Goal: Task Accomplishment & Management: Complete application form

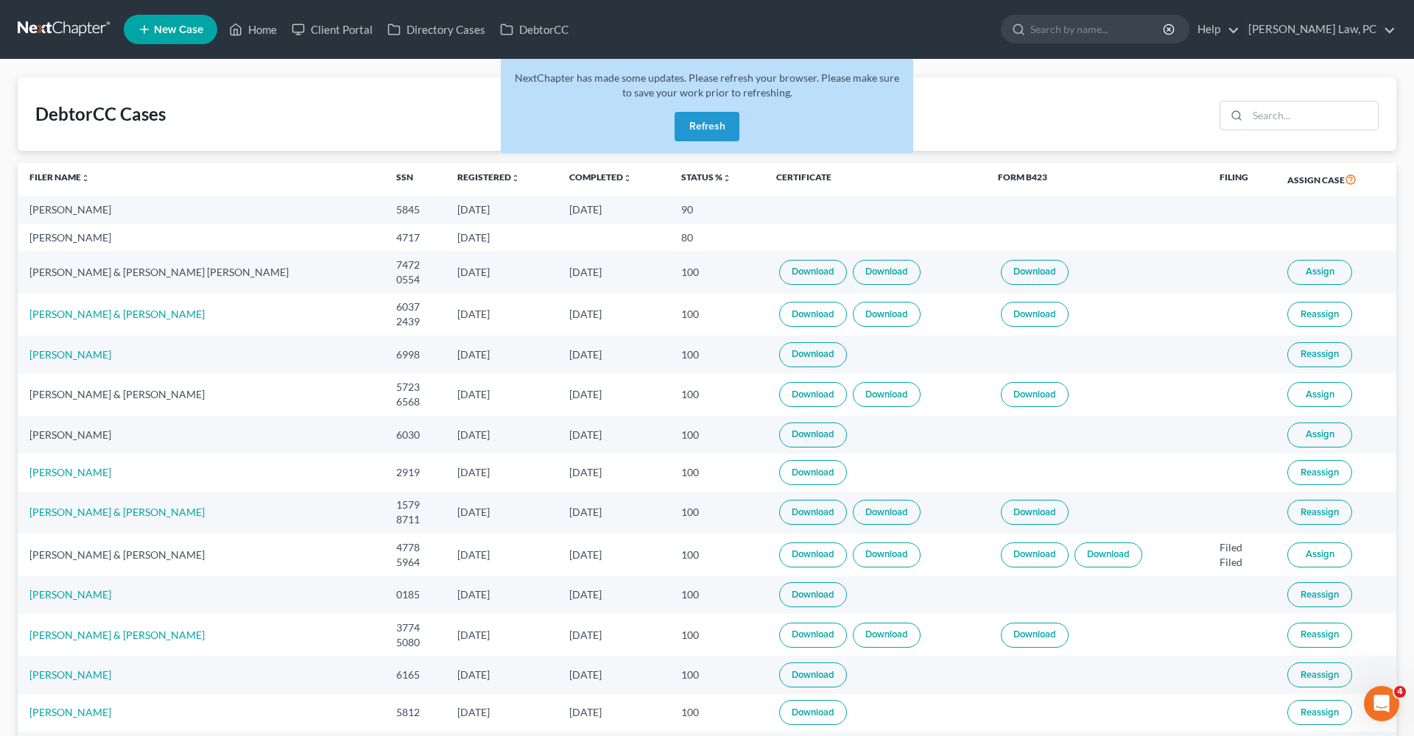
click at [694, 122] on button "Refresh" at bounding box center [706, 126] width 65 height 29
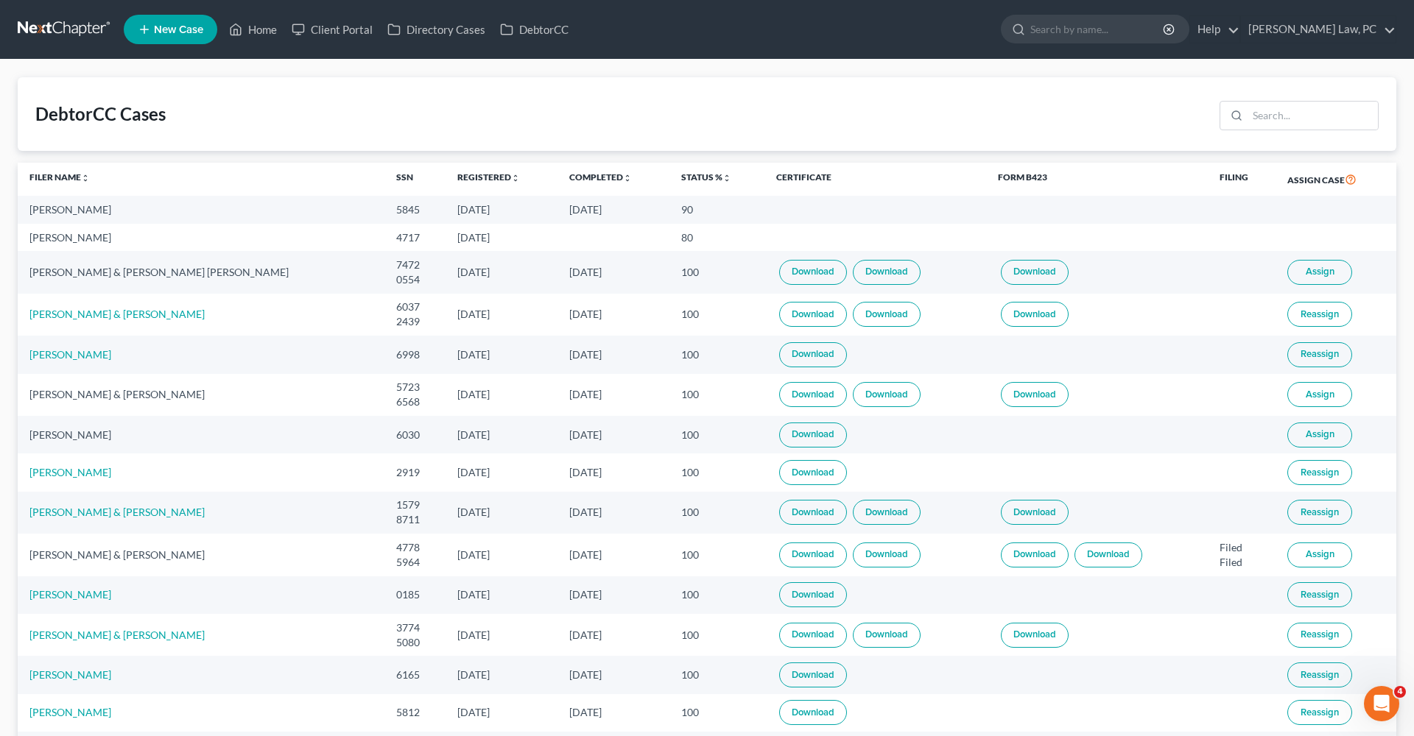
click at [58, 29] on link at bounding box center [65, 29] width 94 height 27
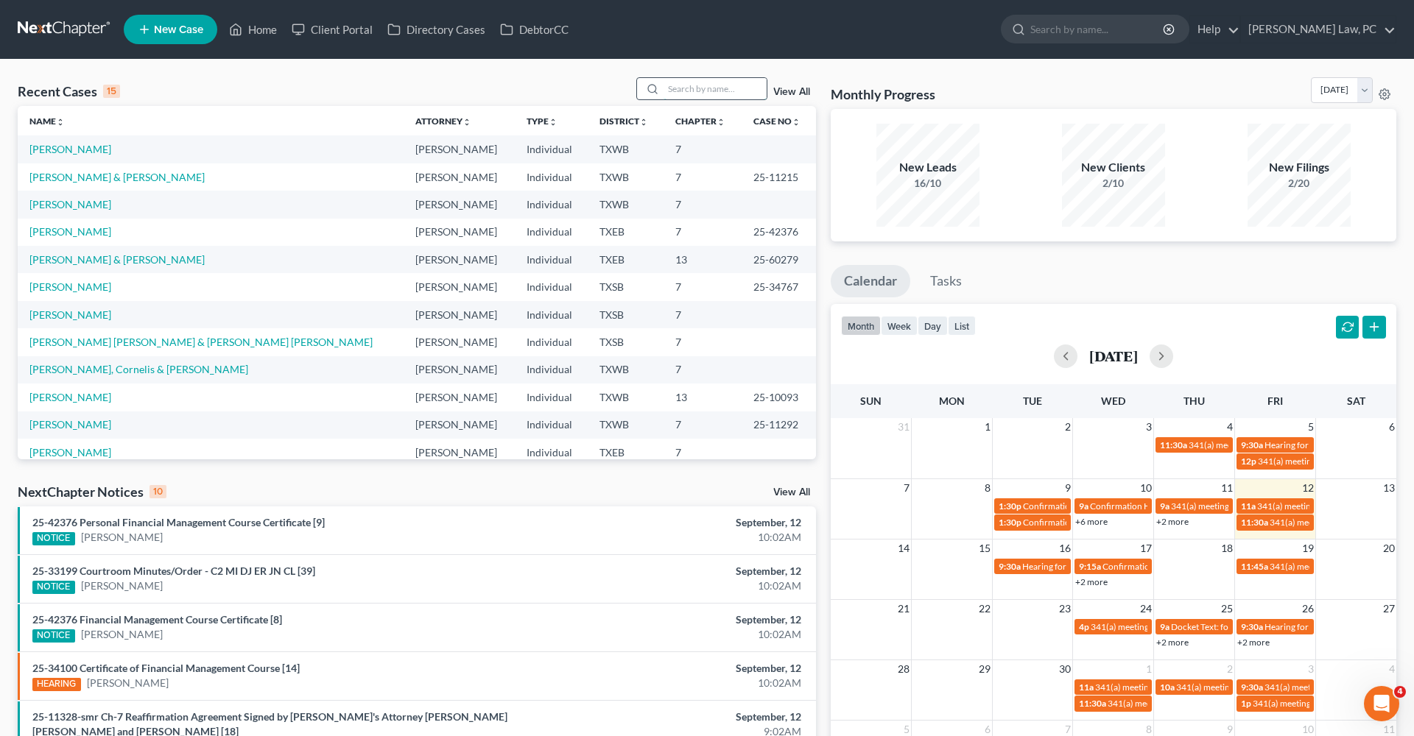
click at [710, 91] on input "search" at bounding box center [714, 88] width 103 height 21
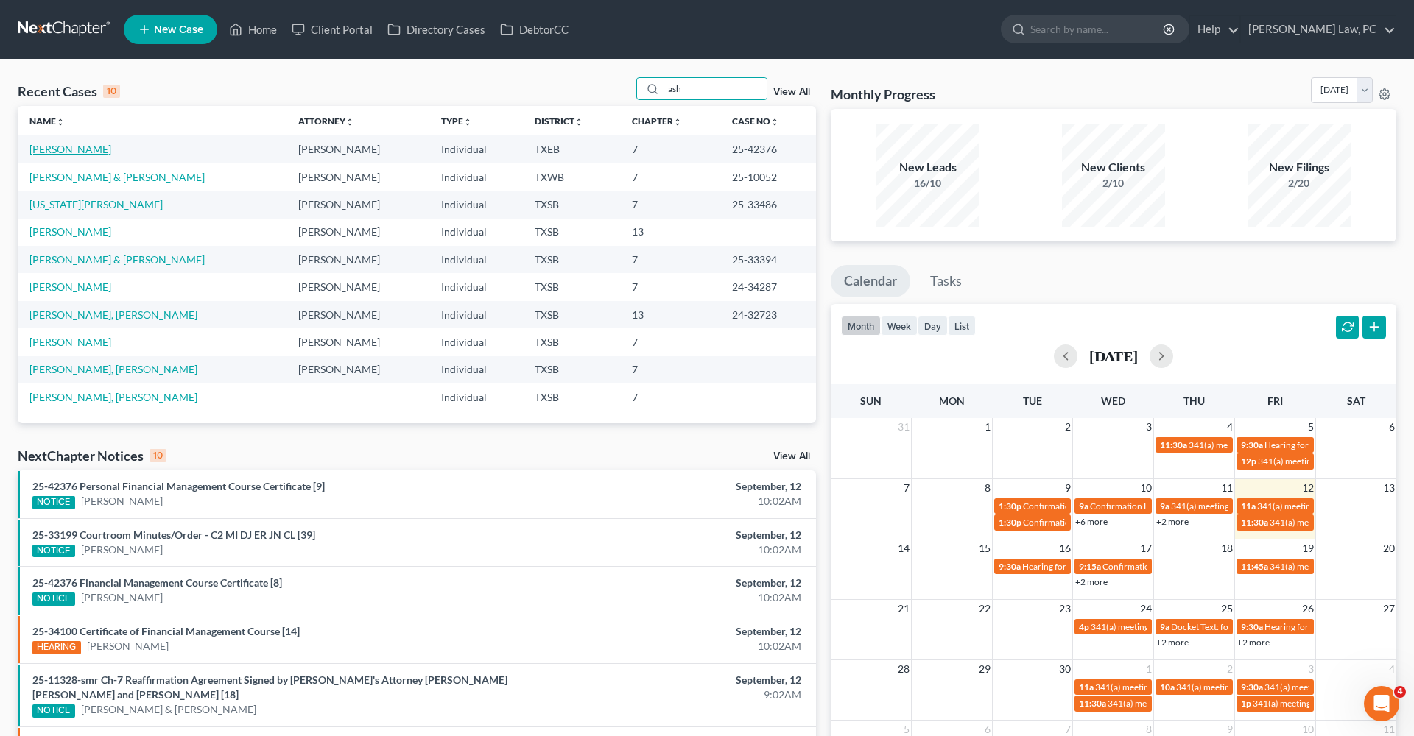
type input "ash"
click at [60, 148] on link "[PERSON_NAME]" at bounding box center [70, 149] width 82 height 13
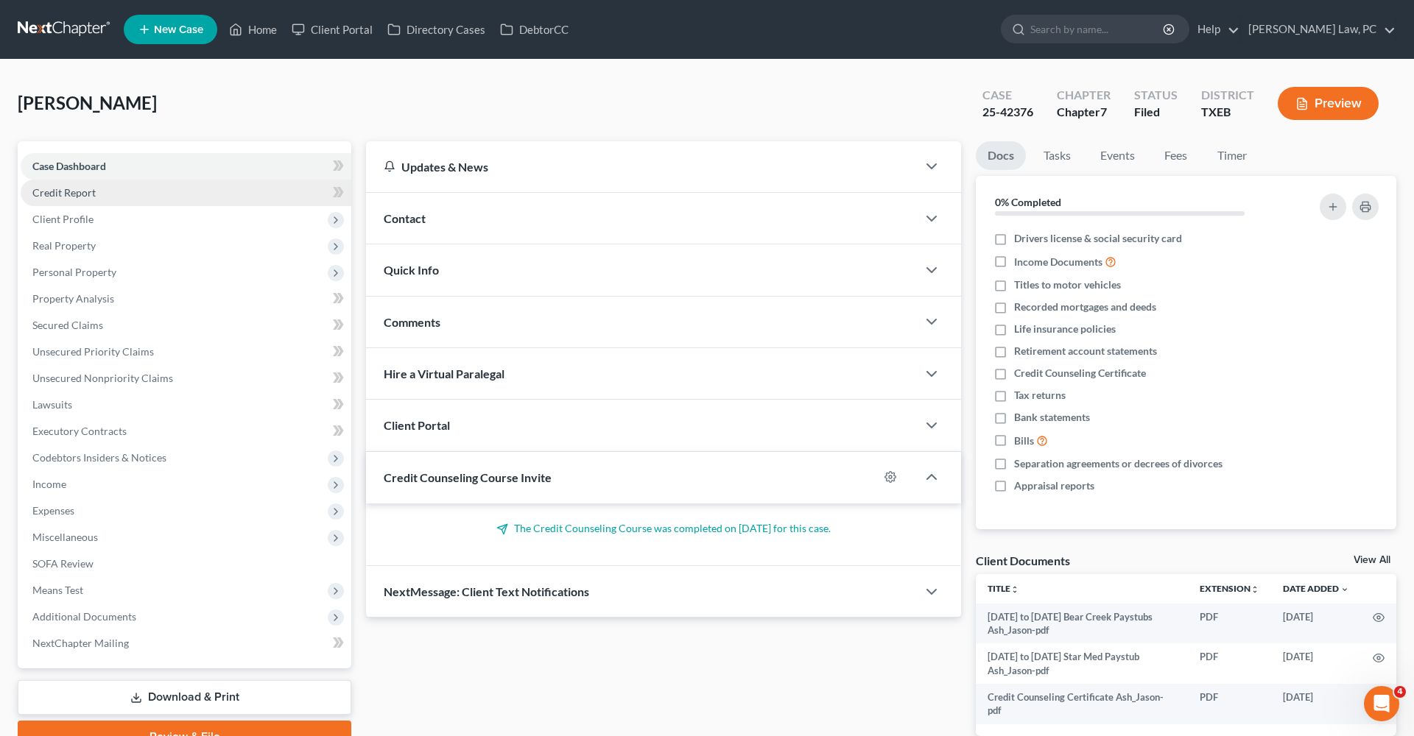
click at [71, 196] on span "Credit Report" at bounding box center [63, 192] width 63 height 13
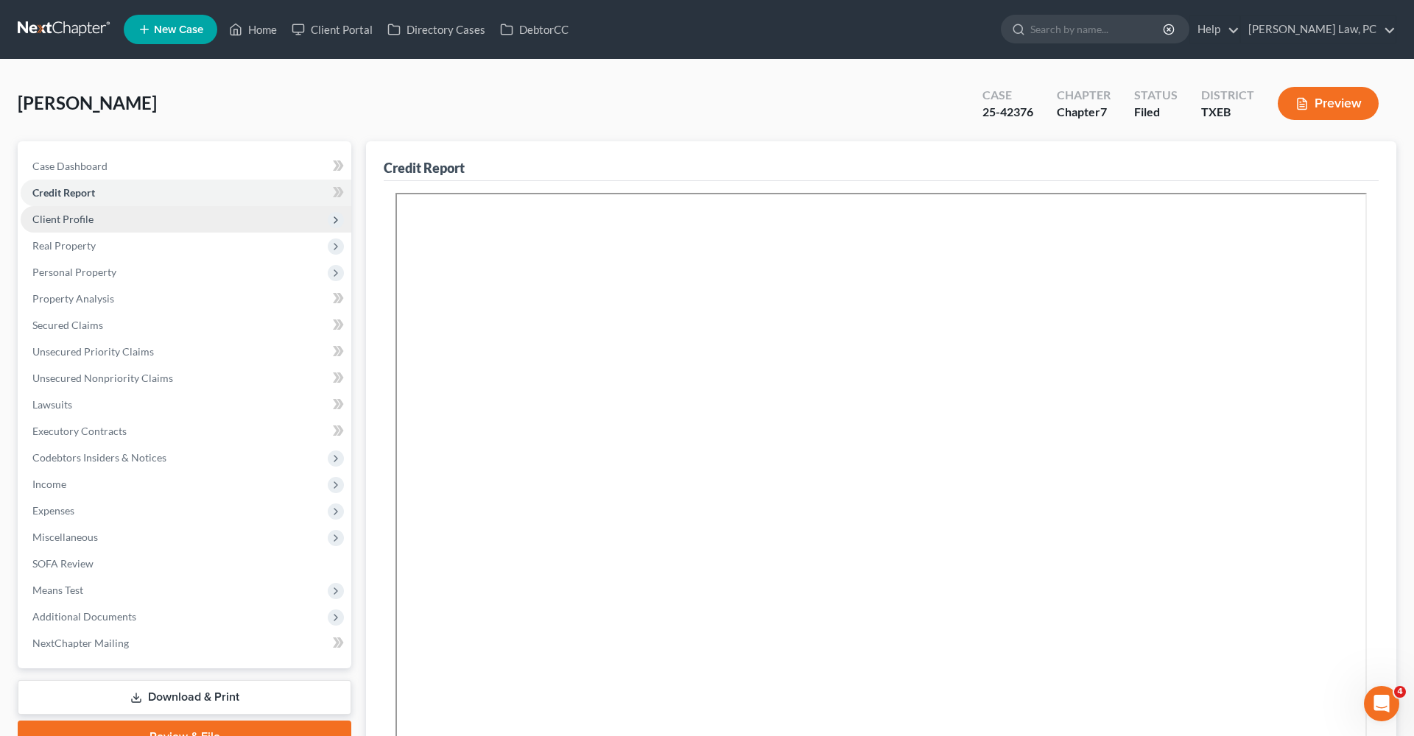
click at [80, 219] on span "Client Profile" at bounding box center [62, 219] width 61 height 13
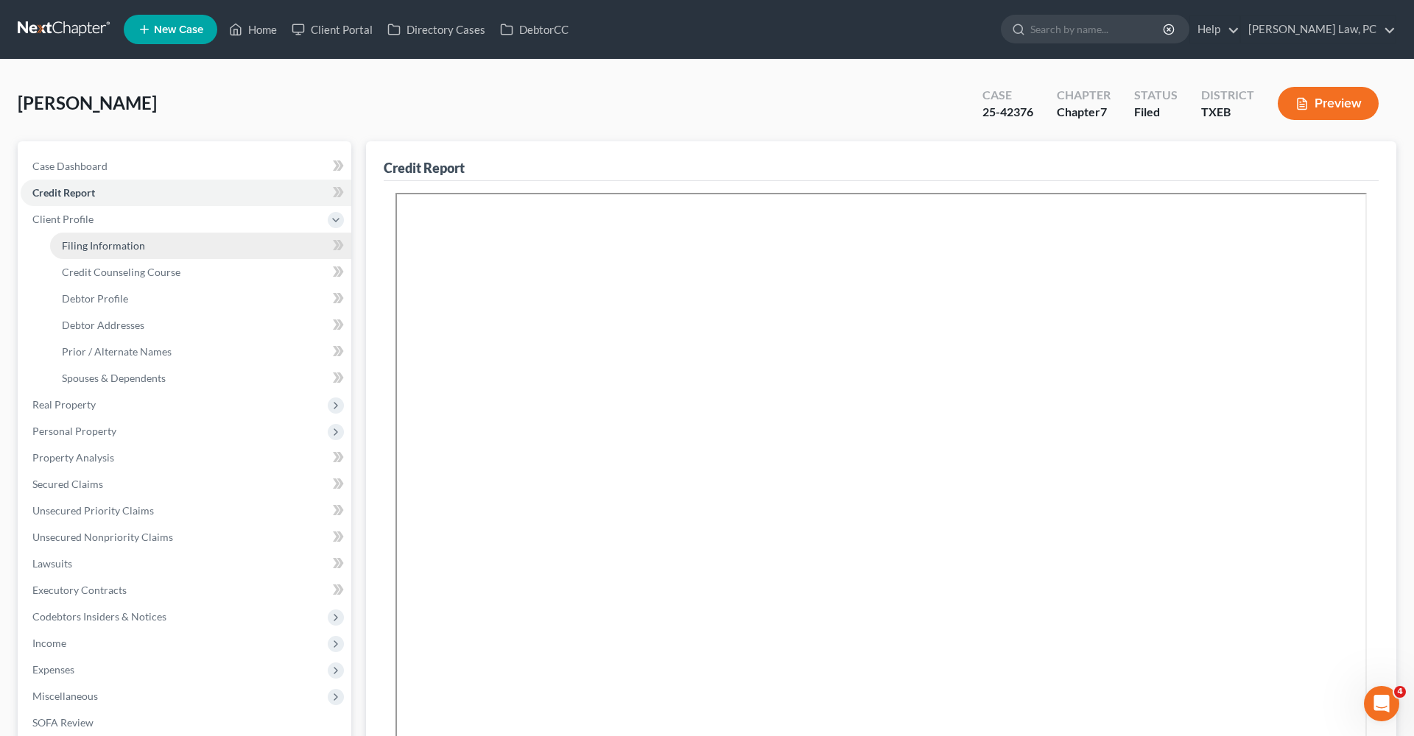
click at [104, 252] on link "Filing Information" at bounding box center [200, 246] width 301 height 27
select select "1"
select select "0"
select select "77"
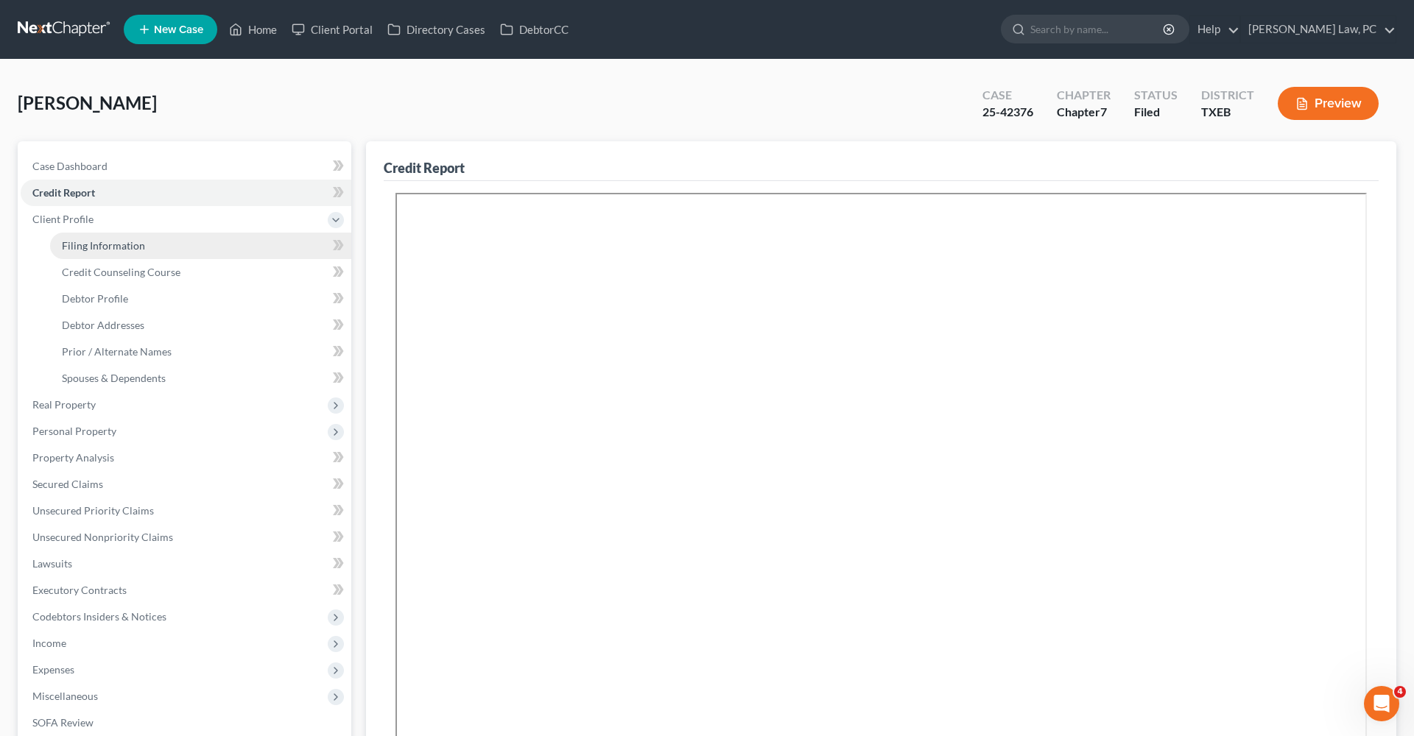
select select "3"
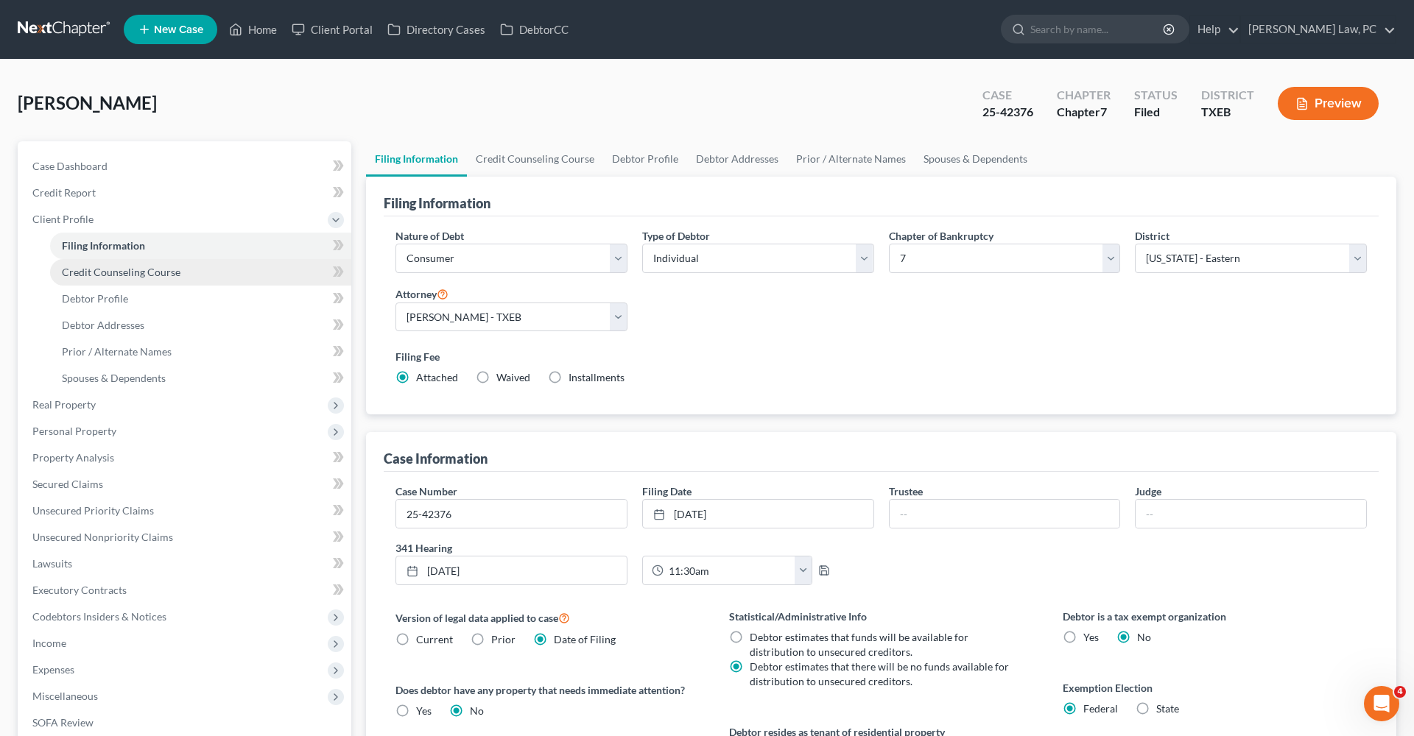
click at [124, 272] on span "Credit Counseling Course" at bounding box center [121, 272] width 119 height 13
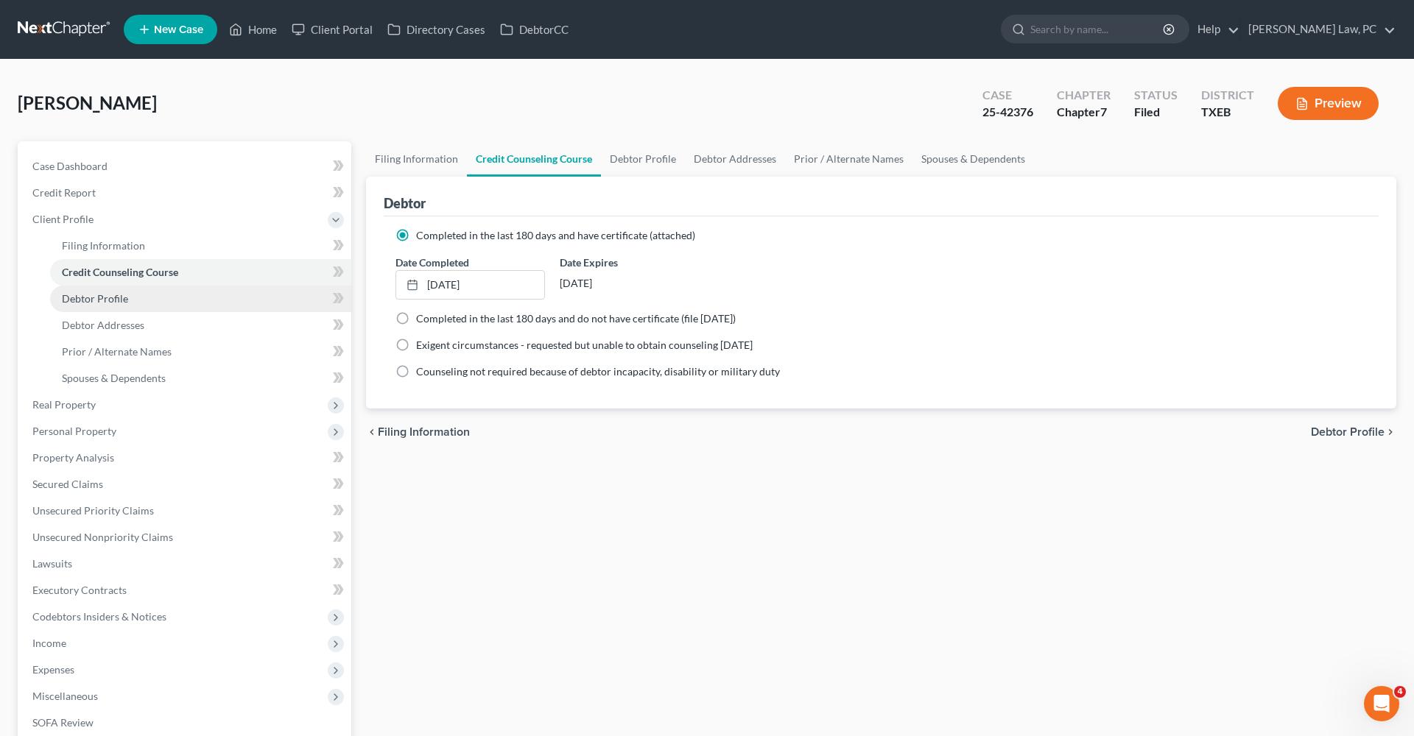
click at [101, 302] on span "Debtor Profile" at bounding box center [95, 298] width 66 height 13
select select "3"
select select "2"
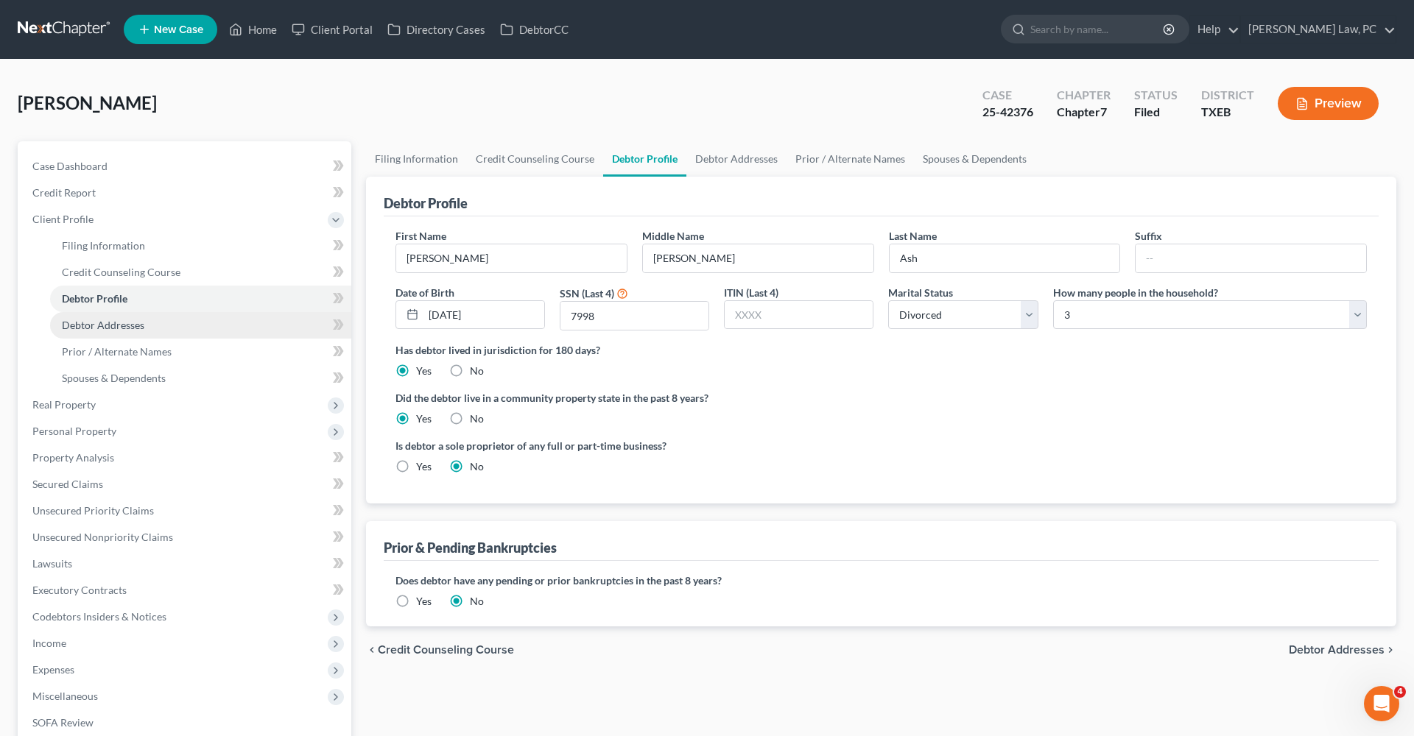
click at [112, 336] on link "Debtor Addresses" at bounding box center [200, 325] width 301 height 27
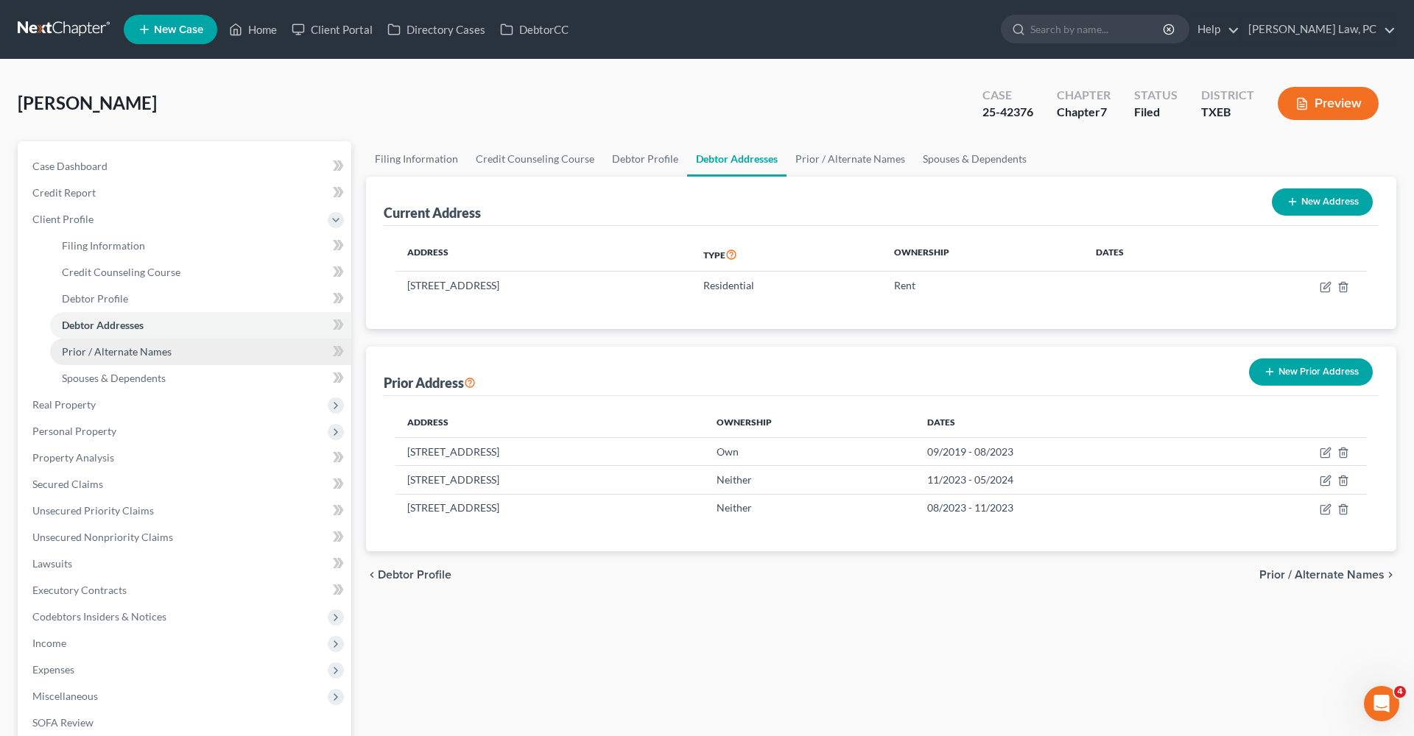
click at [133, 357] on span "Prior / Alternate Names" at bounding box center [117, 351] width 110 height 13
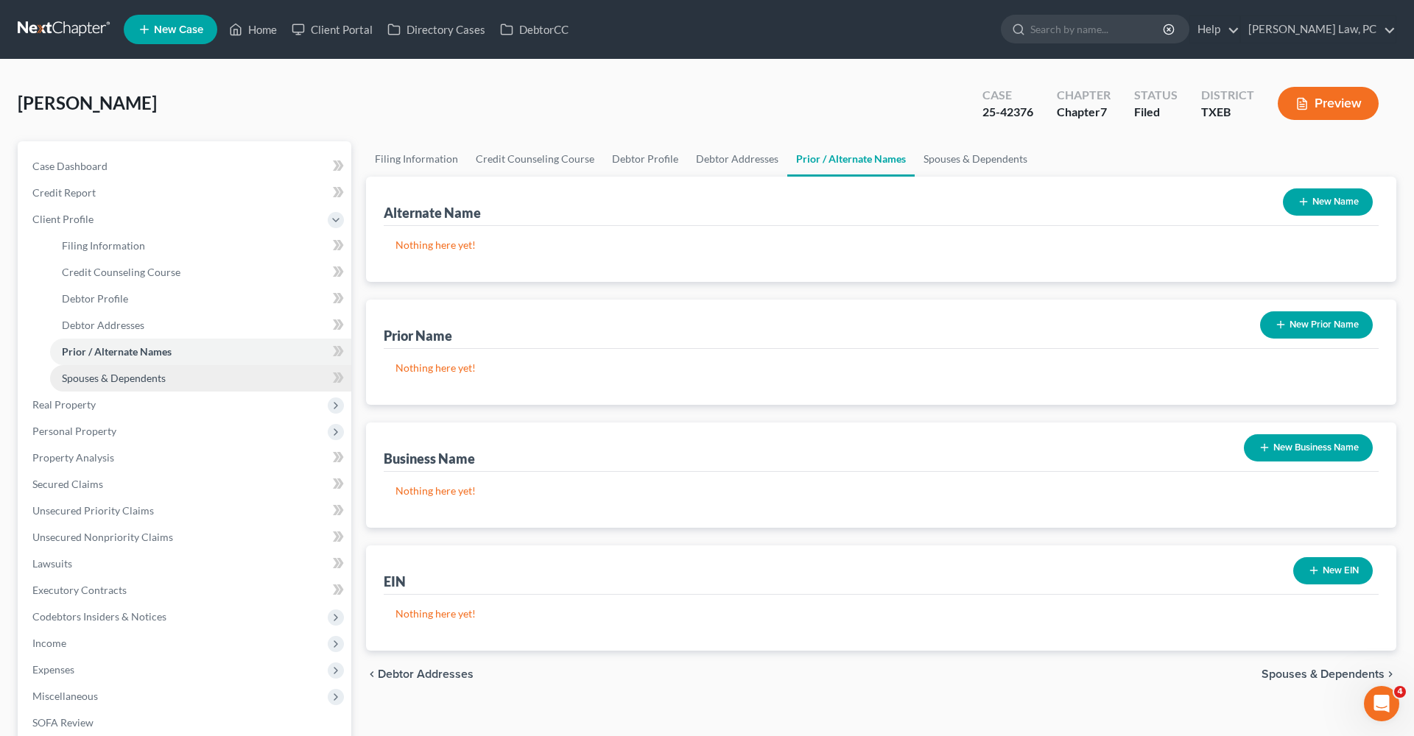
click at [141, 377] on span "Spouses & Dependents" at bounding box center [114, 378] width 104 height 13
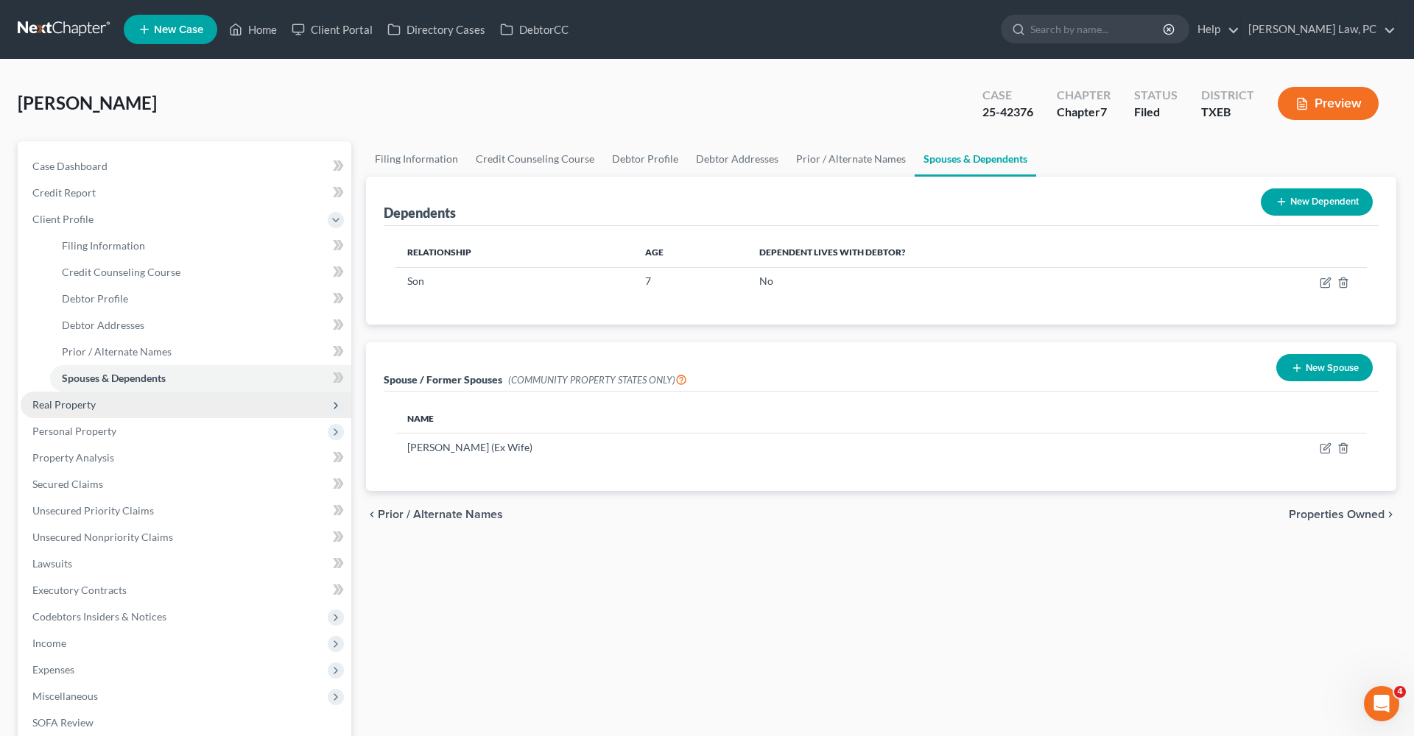
click at [90, 392] on span "Real Property" at bounding box center [186, 405] width 331 height 27
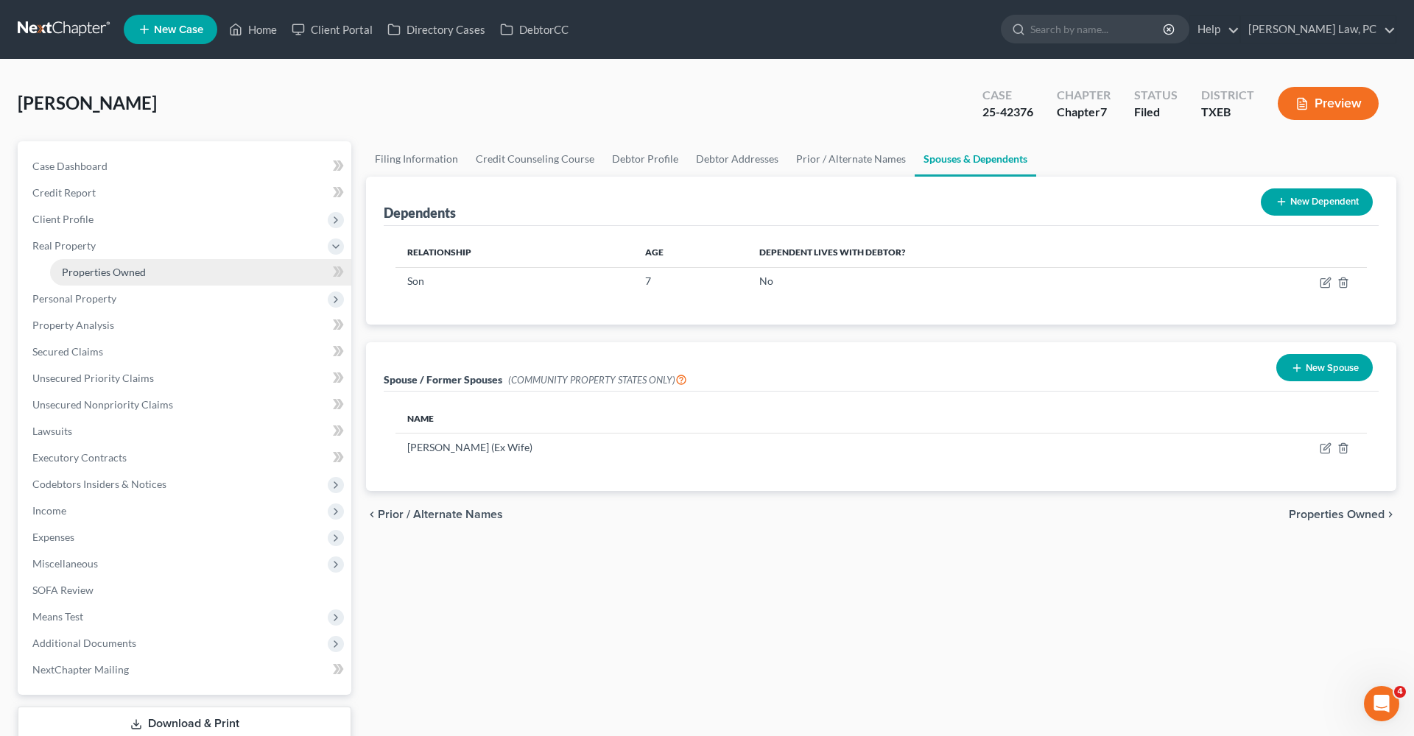
click at [113, 275] on span "Properties Owned" at bounding box center [104, 272] width 84 height 13
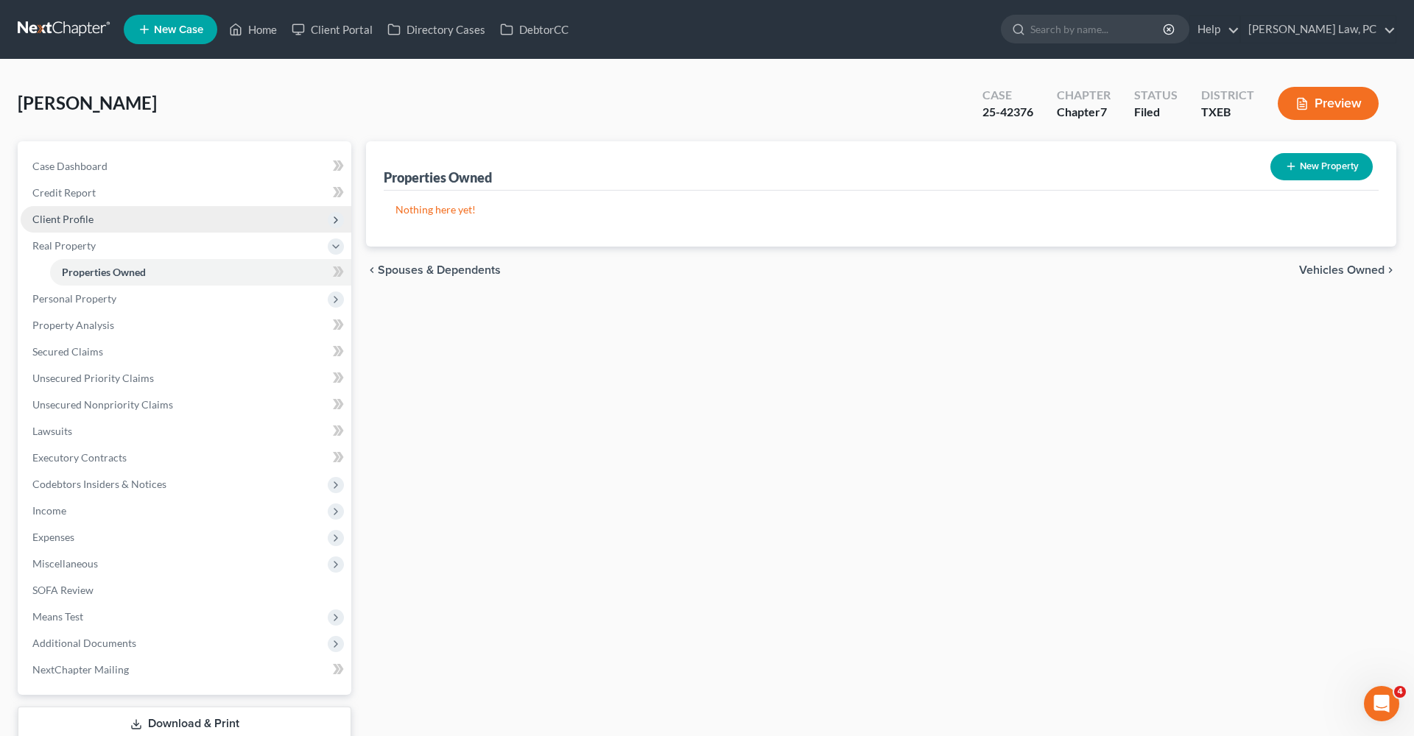
click at [69, 219] on span "Client Profile" at bounding box center [62, 219] width 61 height 13
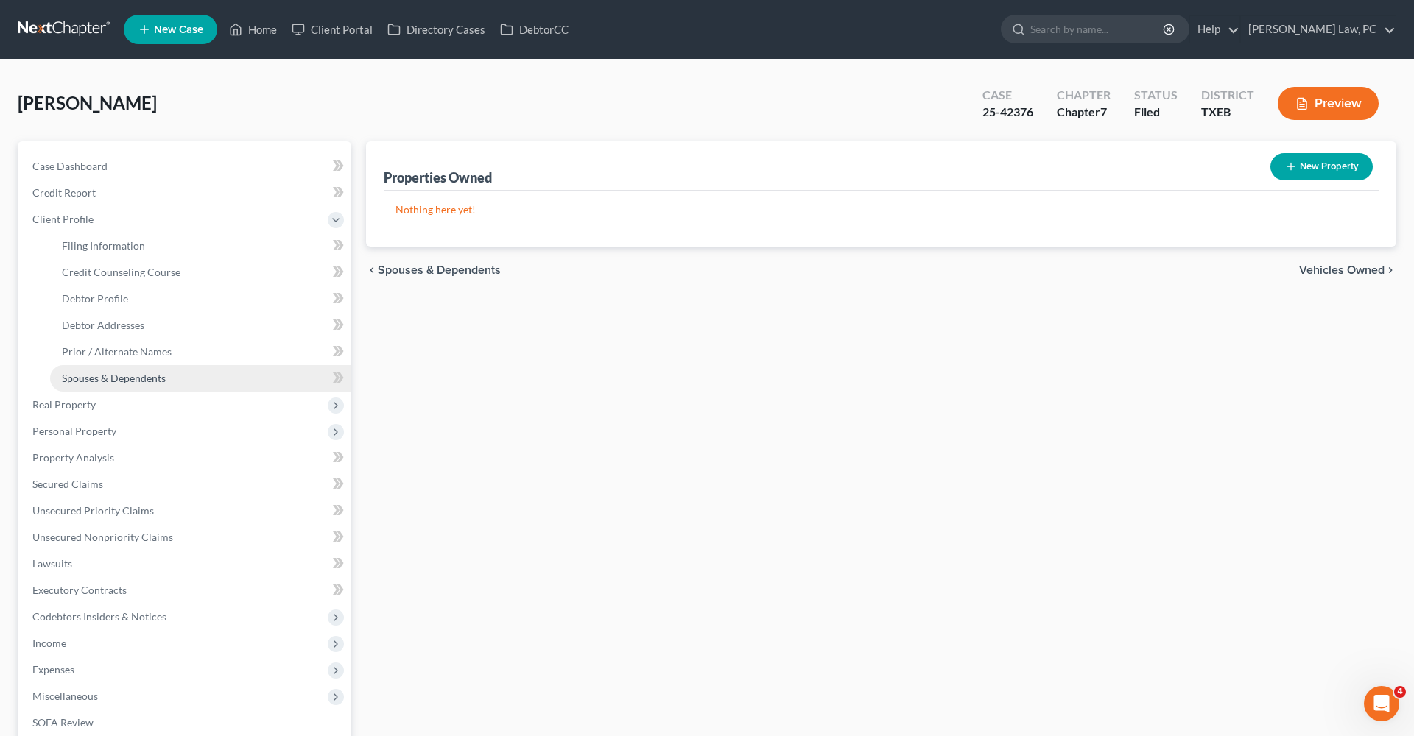
click at [145, 382] on span "Spouses & Dependents" at bounding box center [114, 378] width 104 height 13
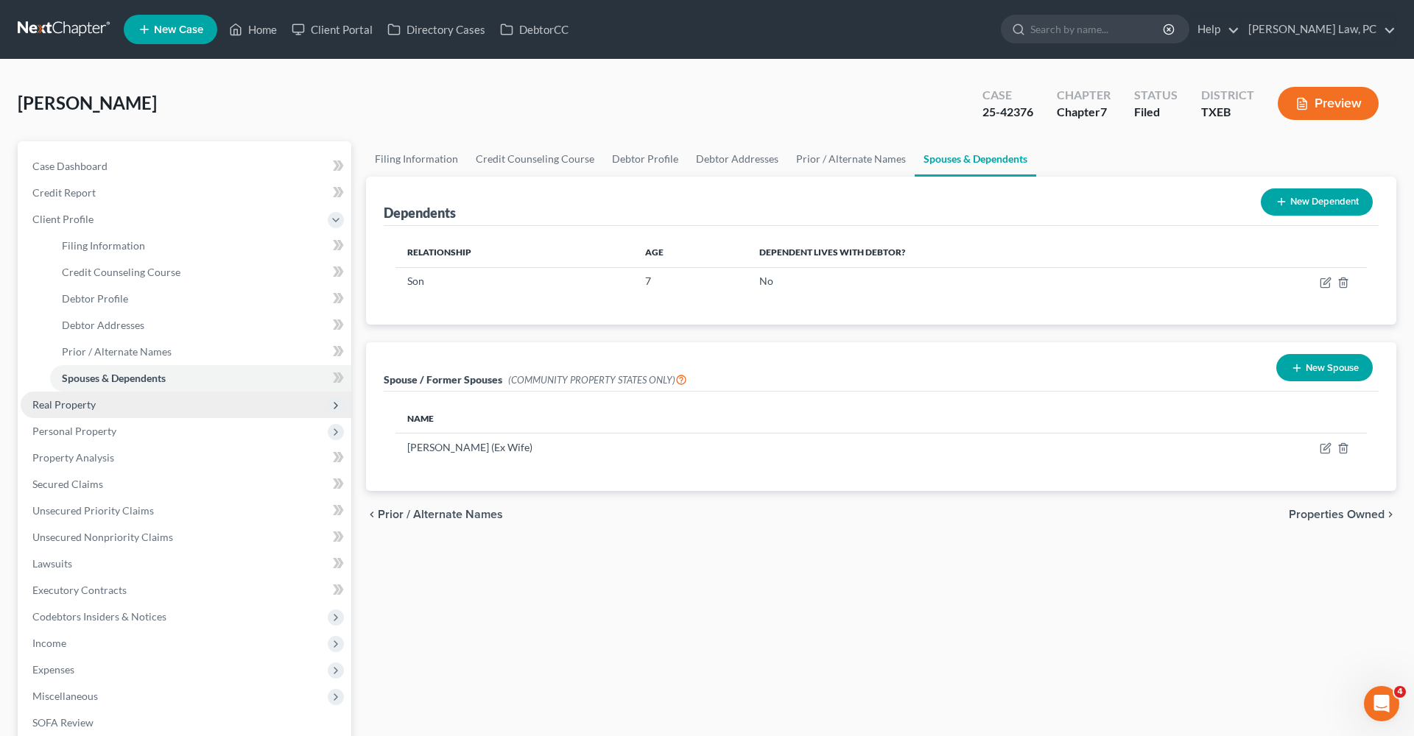
click at [95, 409] on span "Real Property" at bounding box center [186, 405] width 331 height 27
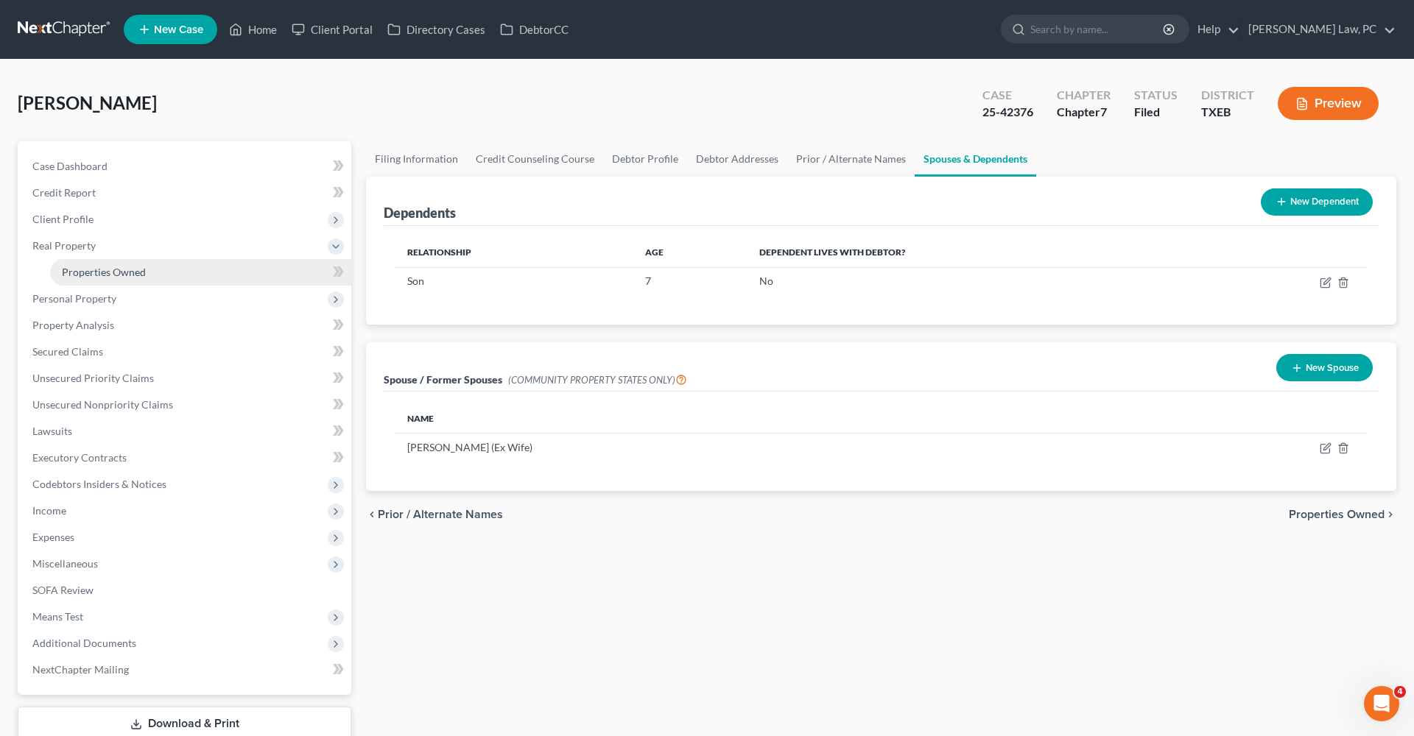
click at [129, 278] on link "Properties Owned" at bounding box center [200, 272] width 301 height 27
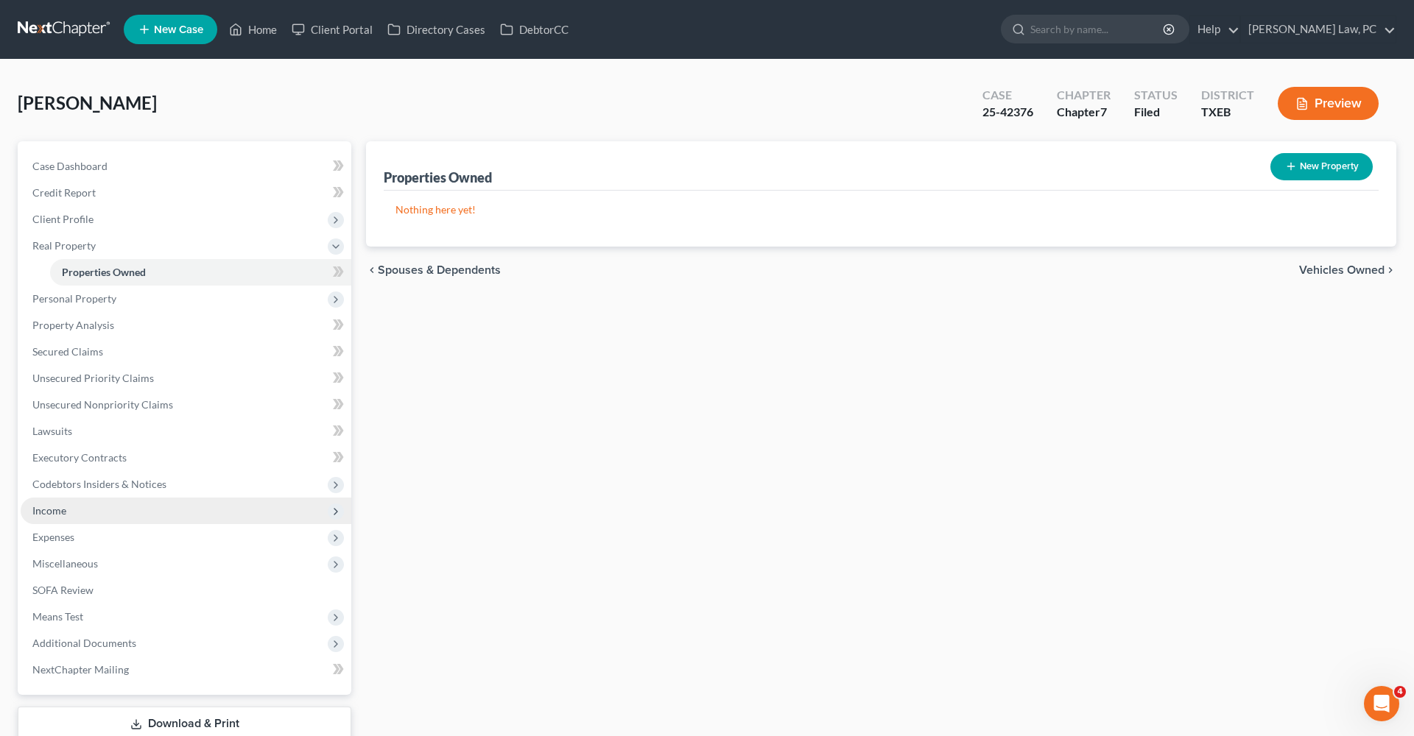
click at [52, 513] on span "Income" at bounding box center [49, 510] width 34 height 13
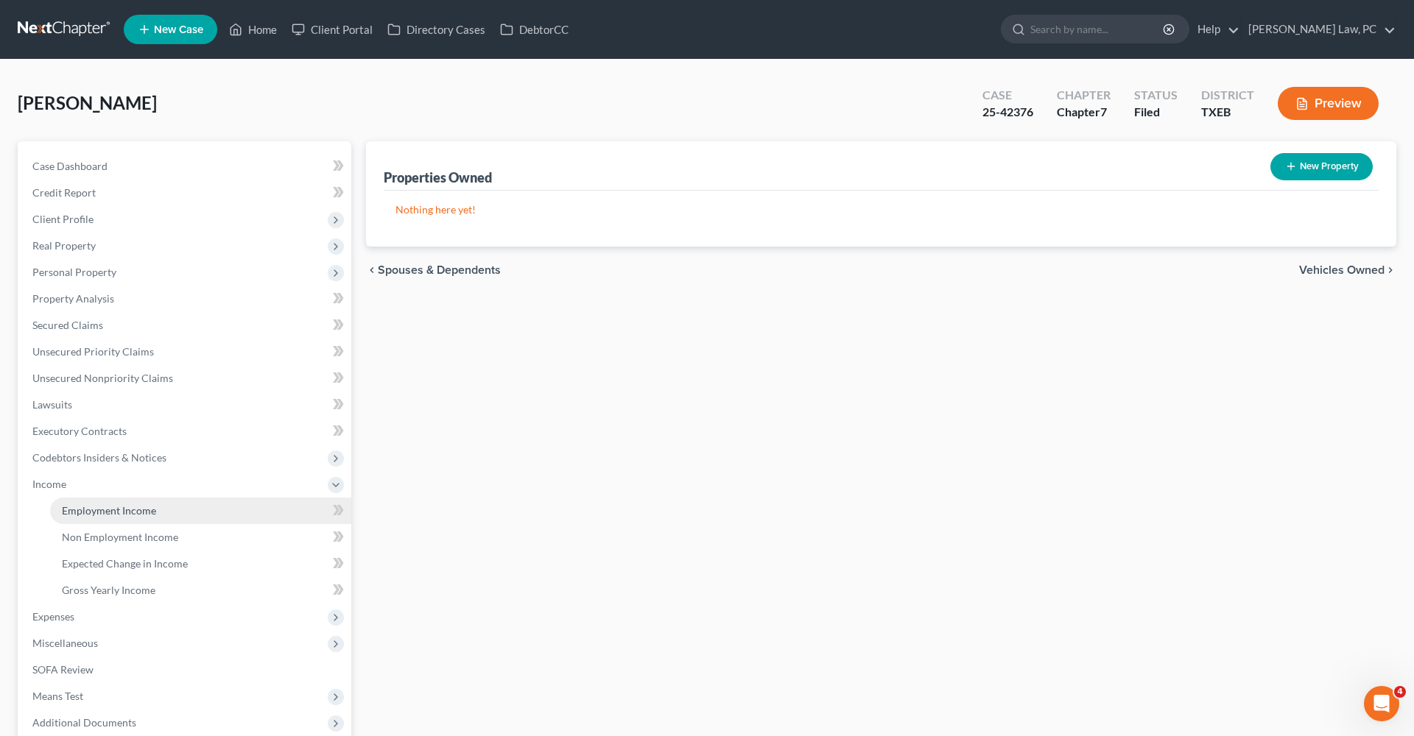
click at [133, 510] on span "Employment Income" at bounding box center [109, 510] width 94 height 13
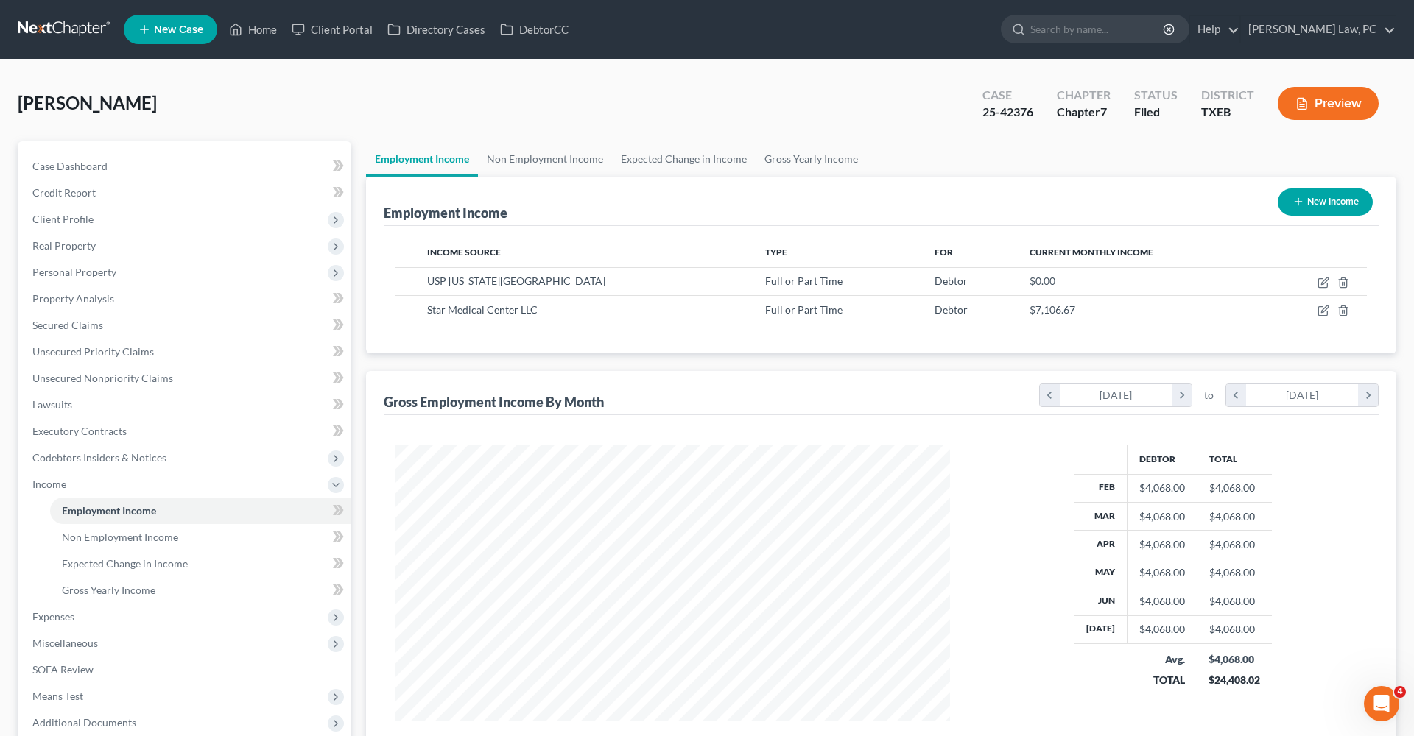
scroll to position [277, 584]
click at [1322, 311] on icon "button" at bounding box center [1324, 309] width 7 height 7
select select "0"
select select "45"
select select "2"
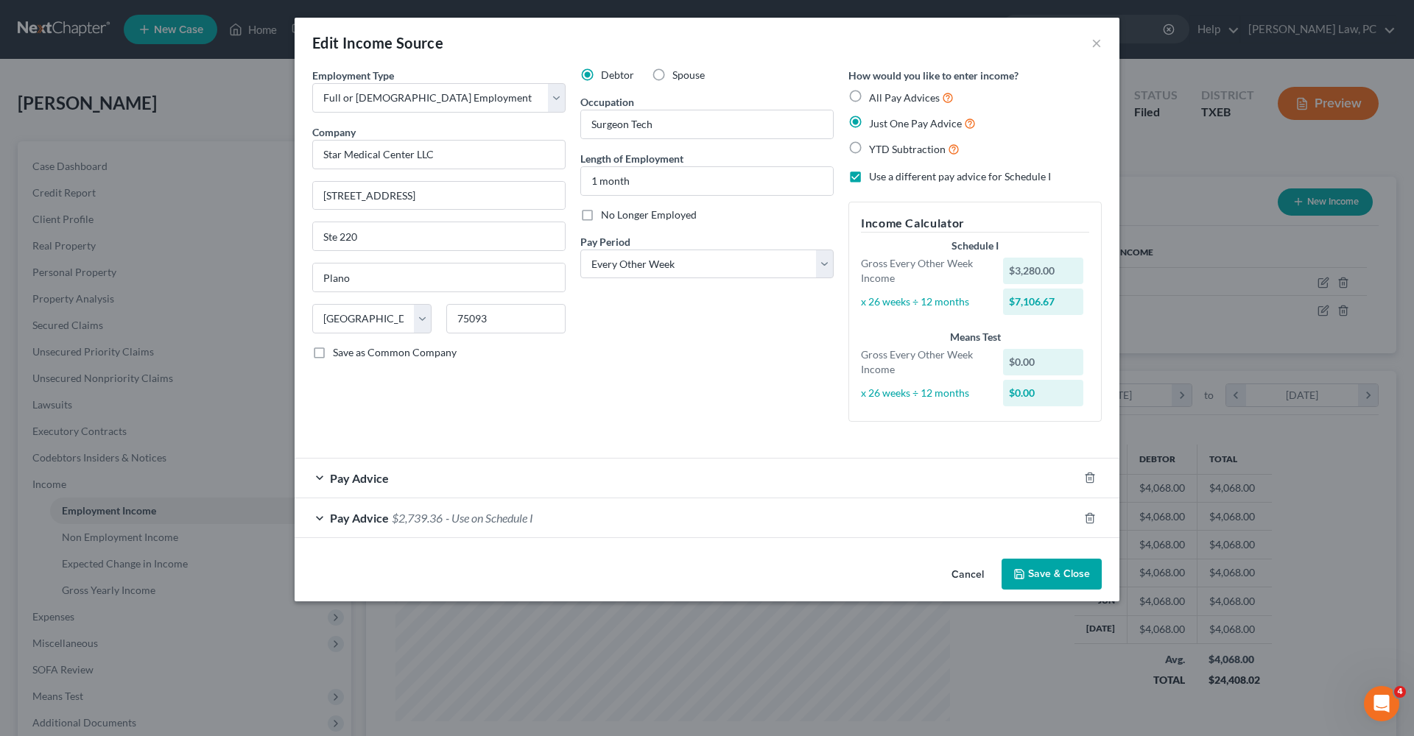
click at [319, 478] on div "Pay Advice" at bounding box center [686, 478] width 783 height 39
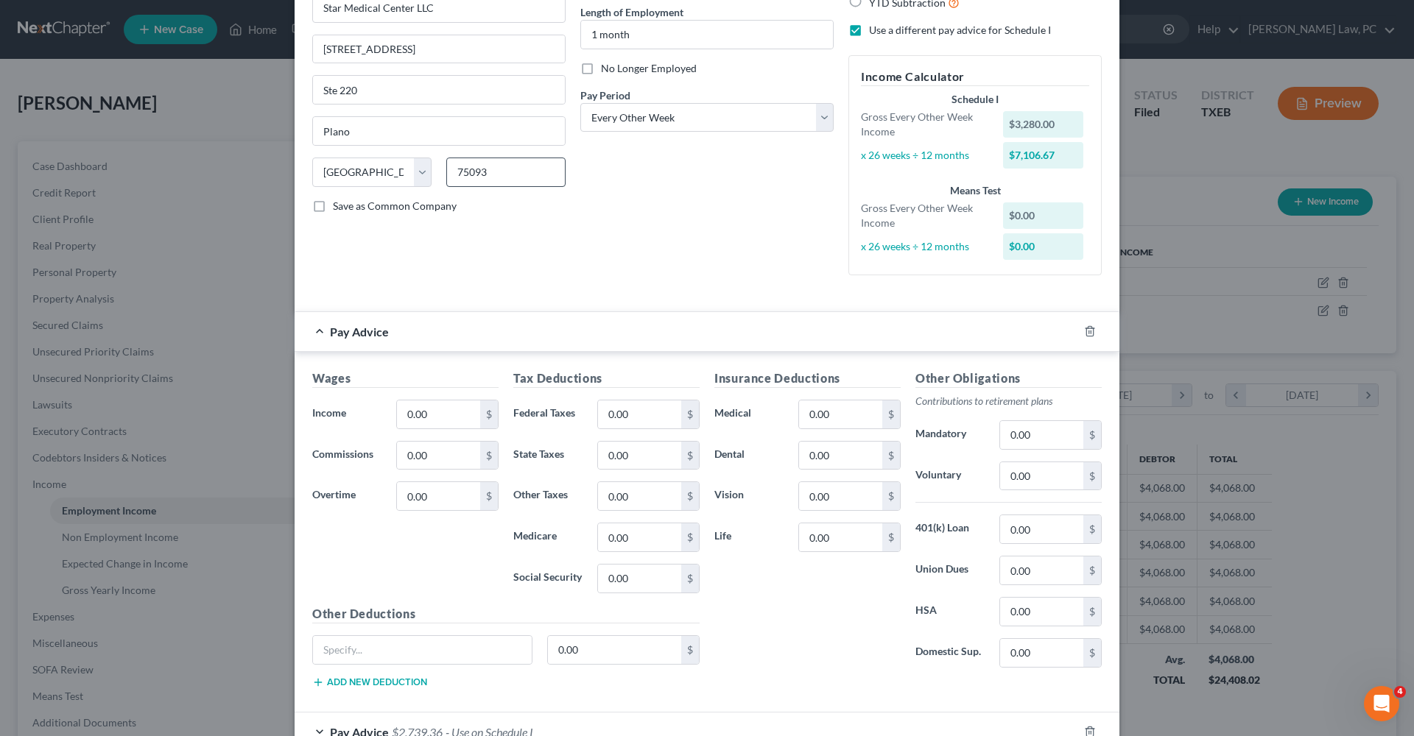
scroll to position [198, 0]
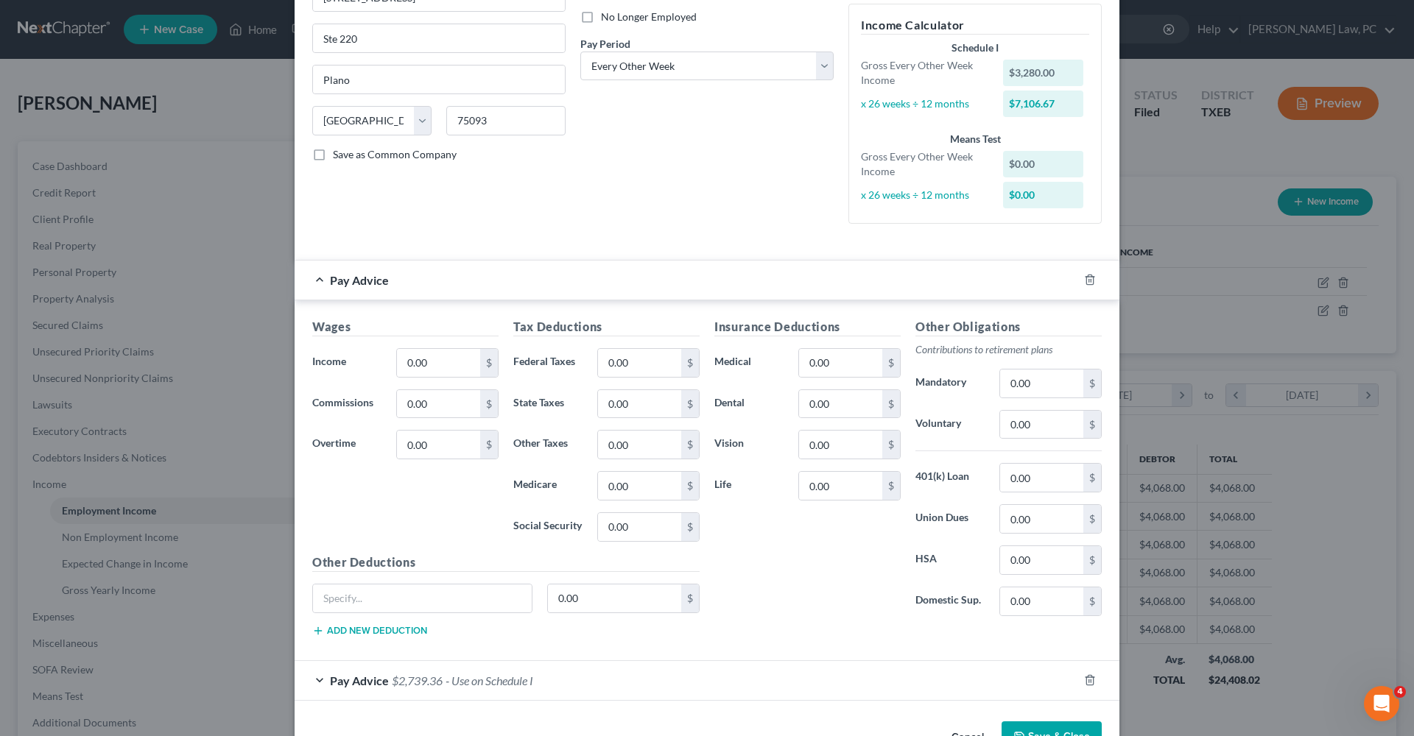
click at [322, 280] on div "Pay Advice" at bounding box center [686, 280] width 783 height 39
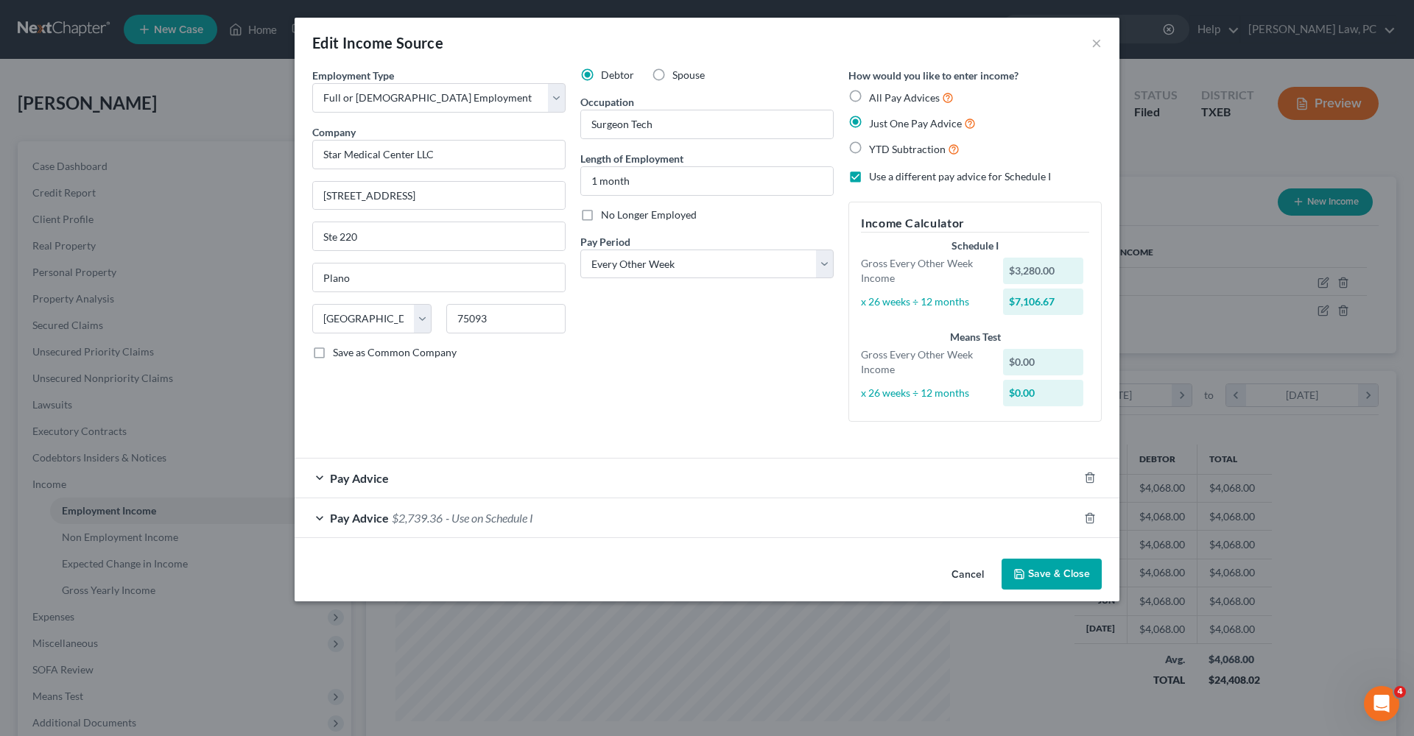
scroll to position [0, 0]
click at [1065, 577] on button "Save & Close" at bounding box center [1051, 574] width 100 height 31
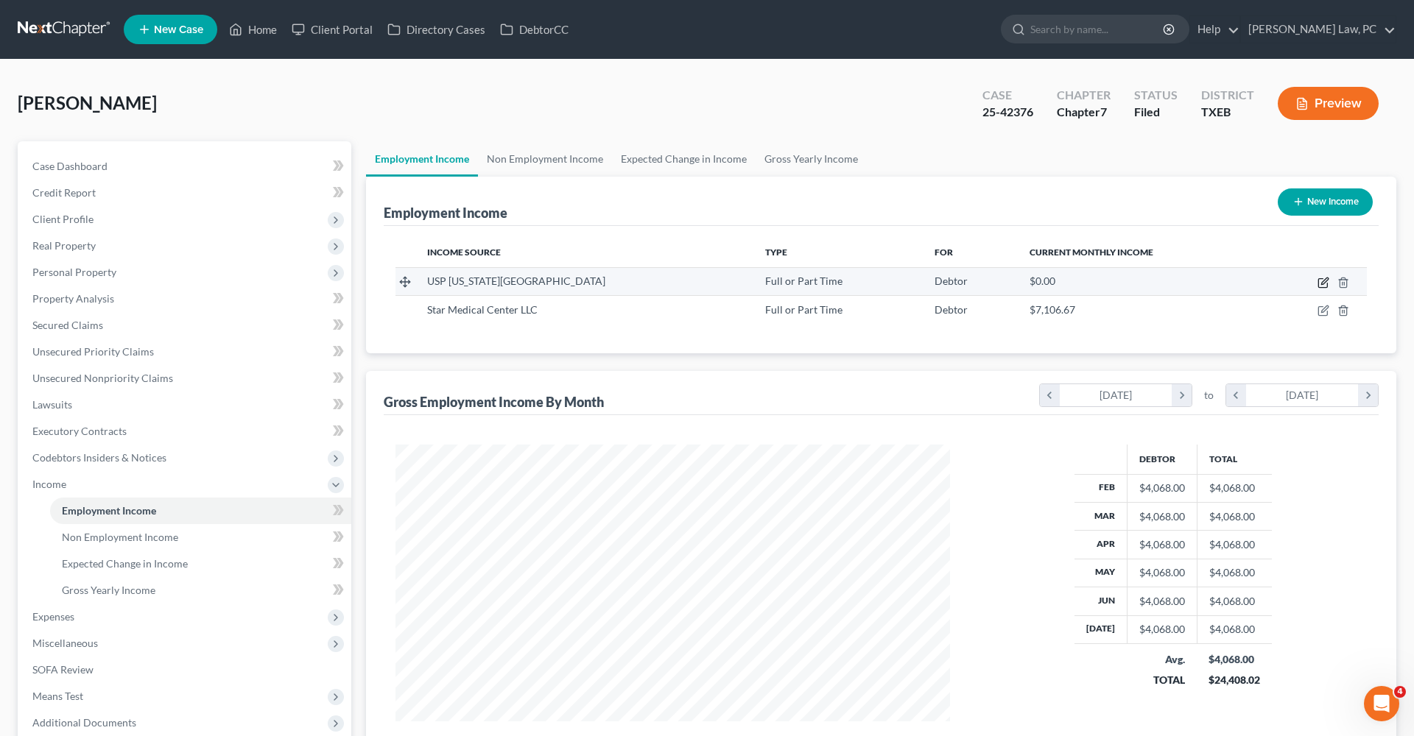
click at [1325, 283] on icon "button" at bounding box center [1323, 283] width 12 height 12
select select "0"
select select "45"
select select "2"
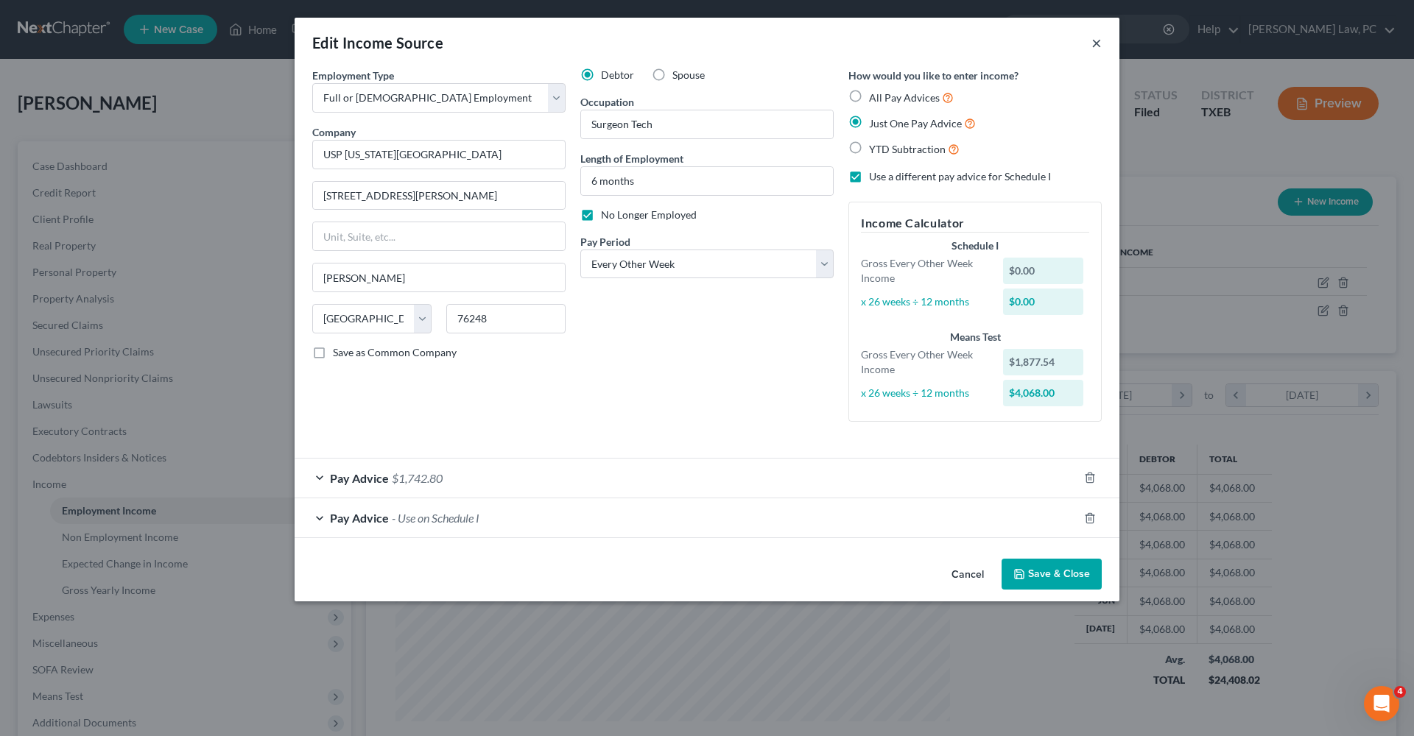
click at [1097, 42] on button "×" at bounding box center [1096, 43] width 10 height 18
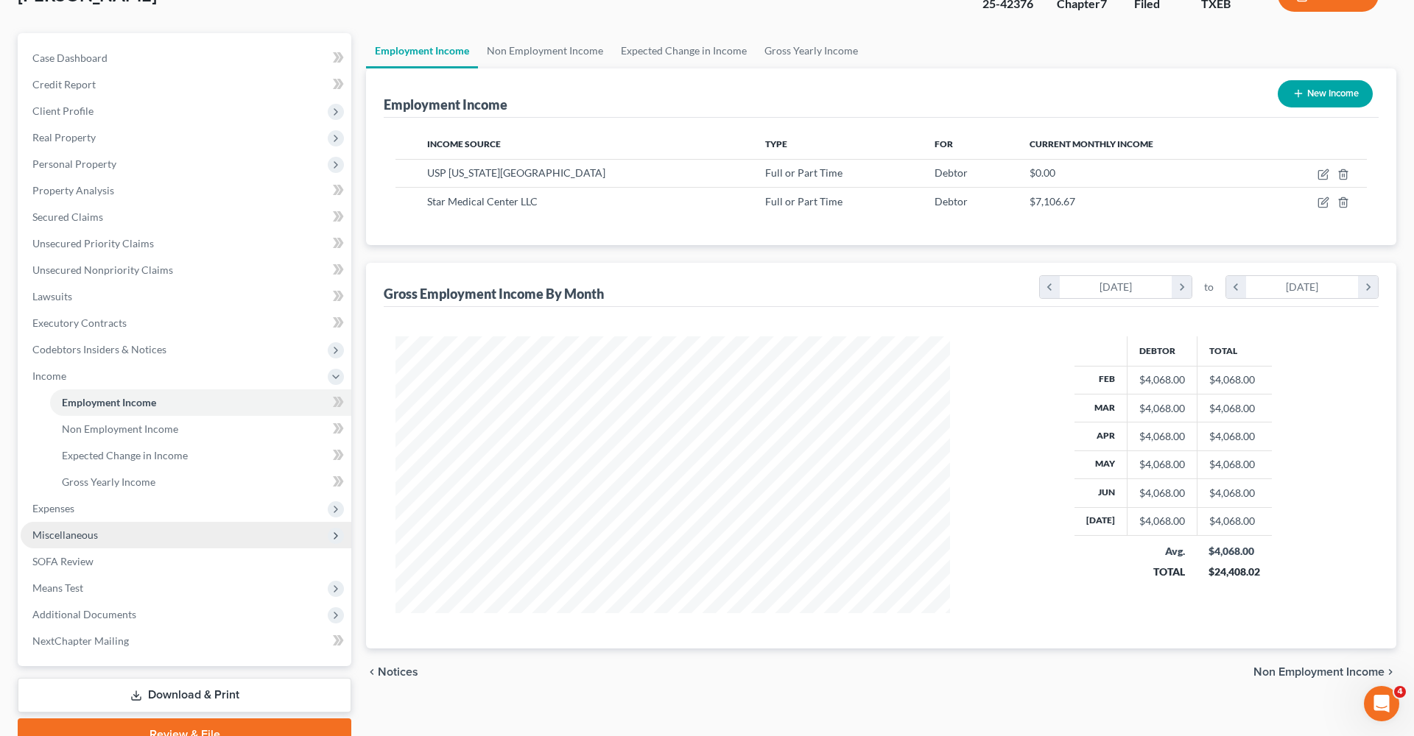
scroll to position [130, 0]
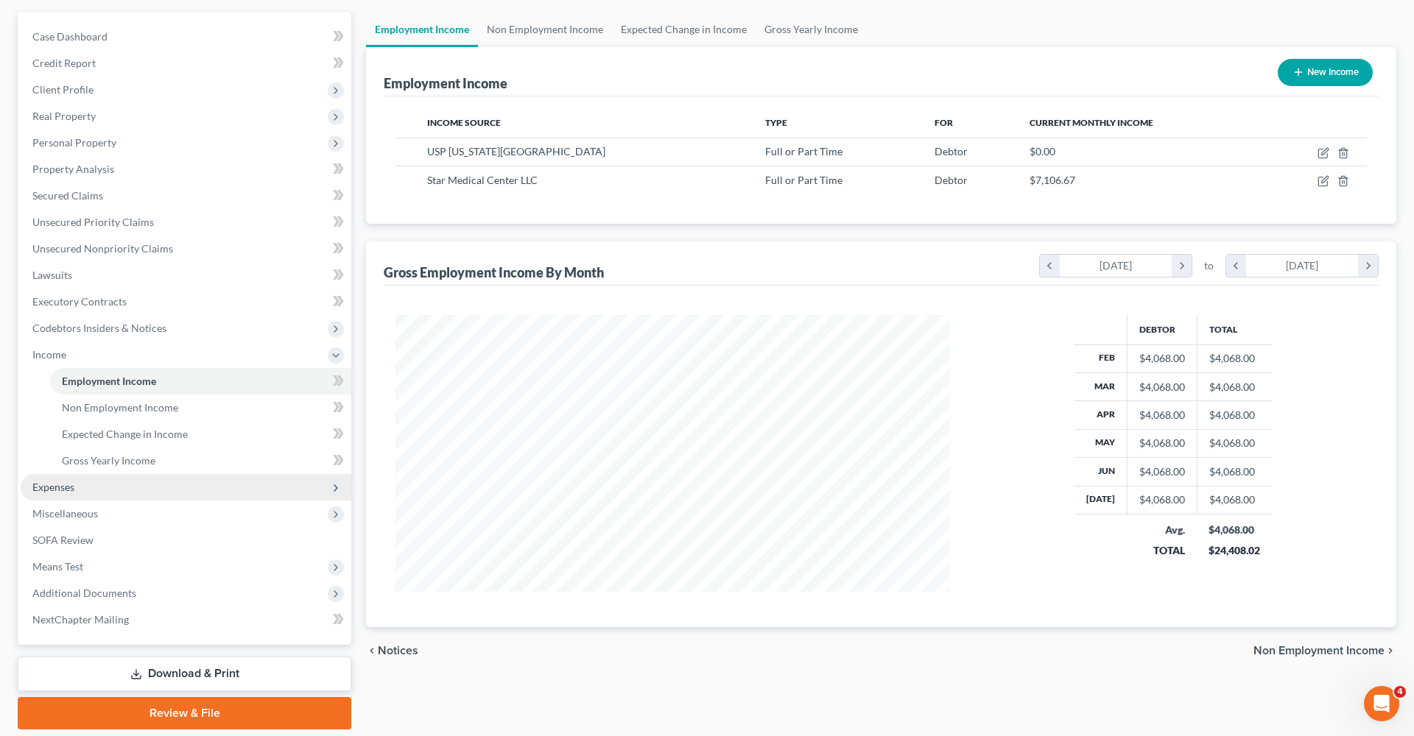
click at [91, 487] on span "Expenses" at bounding box center [186, 487] width 331 height 27
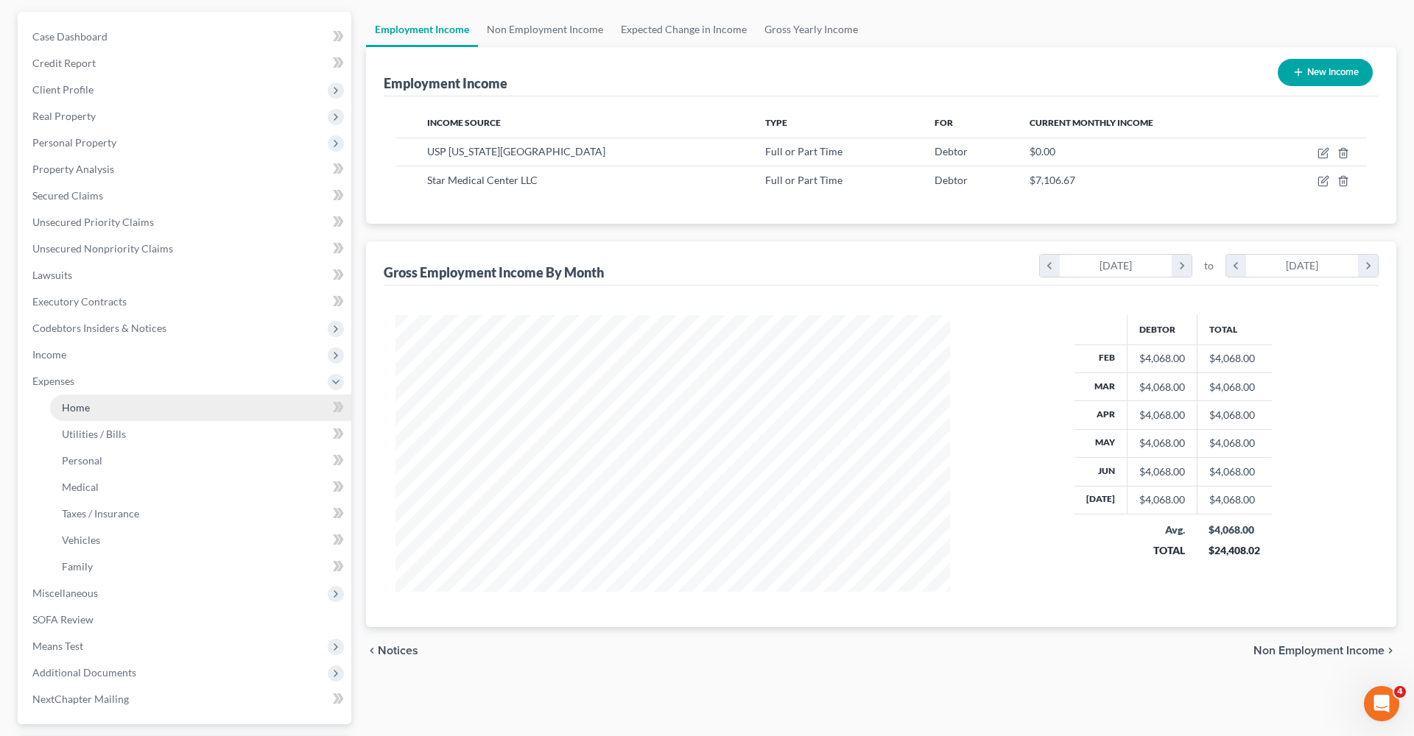
click at [74, 409] on span "Home" at bounding box center [76, 407] width 28 height 13
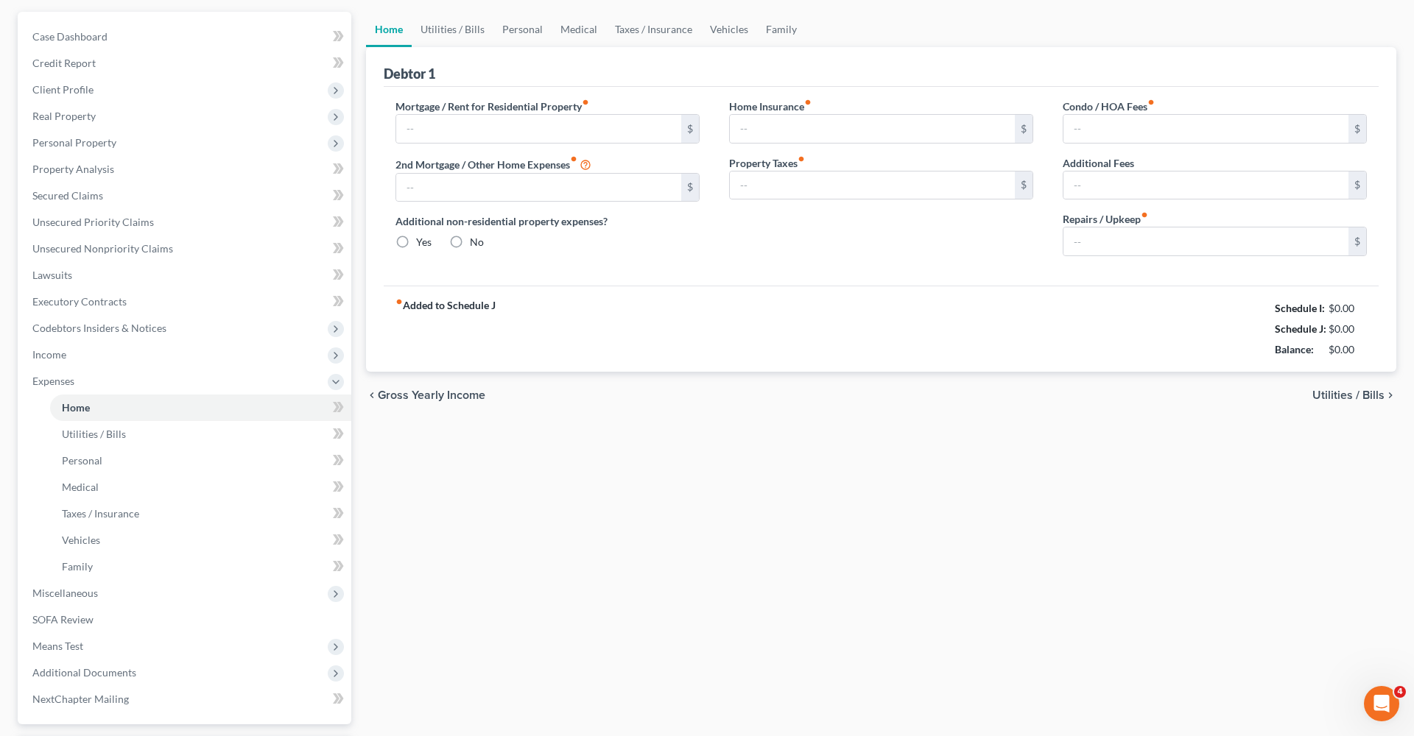
type input "2,400.00"
type input "0.00"
radio input "true"
type input "29.00"
type input "0.00"
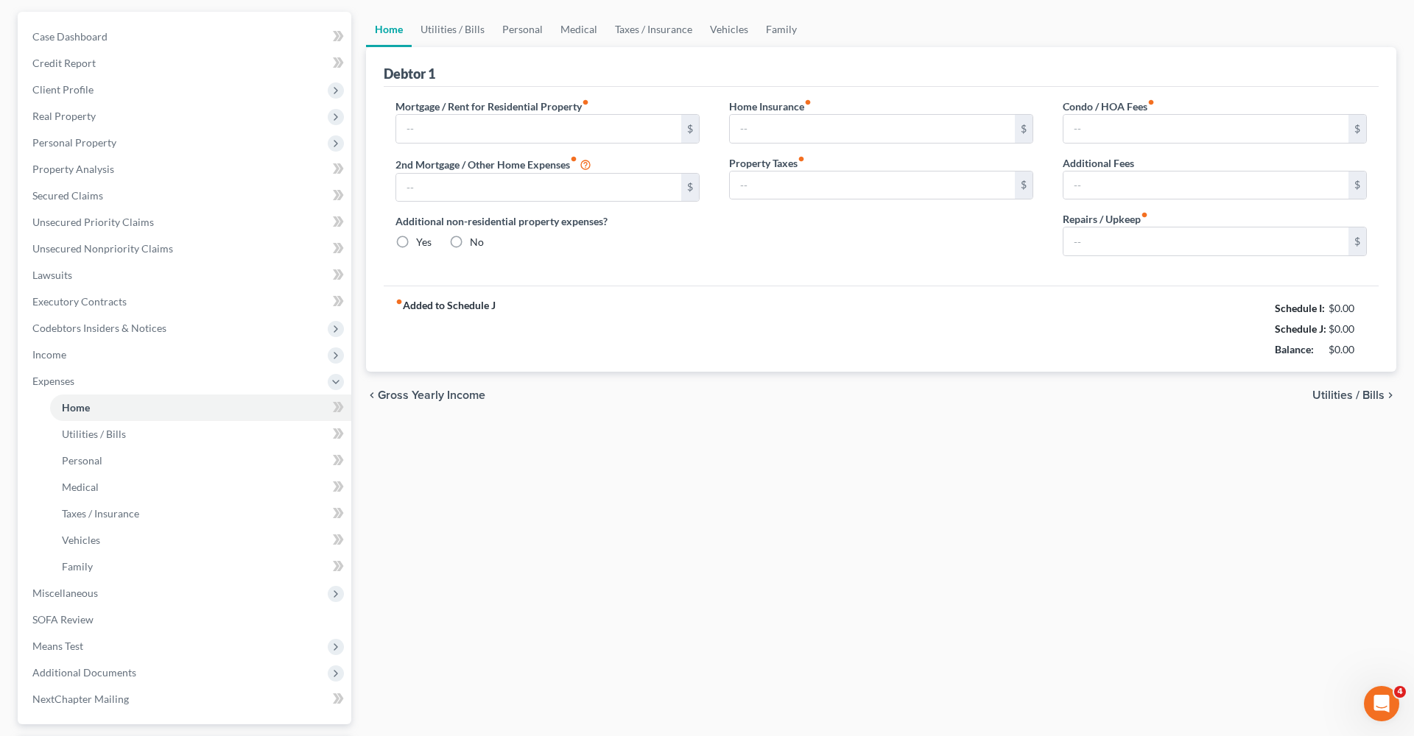
type input "0.00"
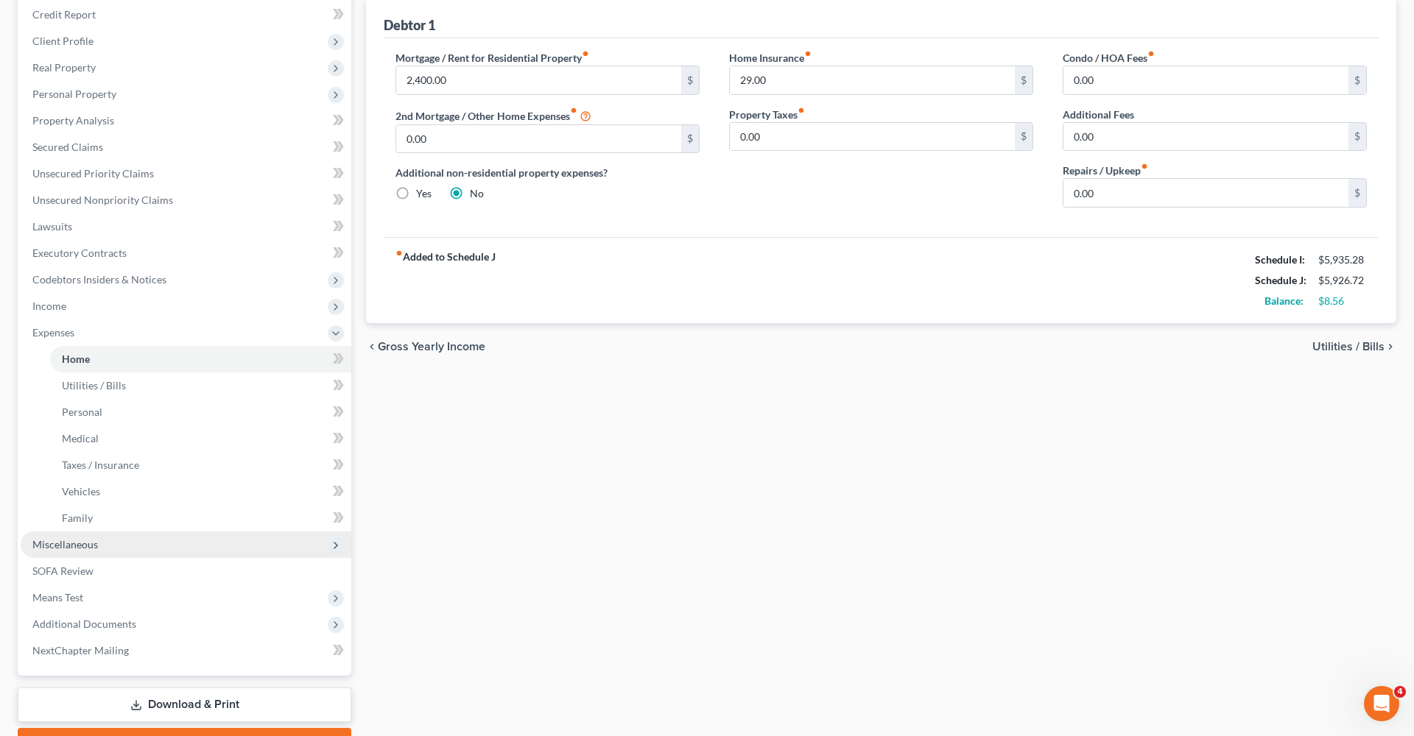
scroll to position [194, 0]
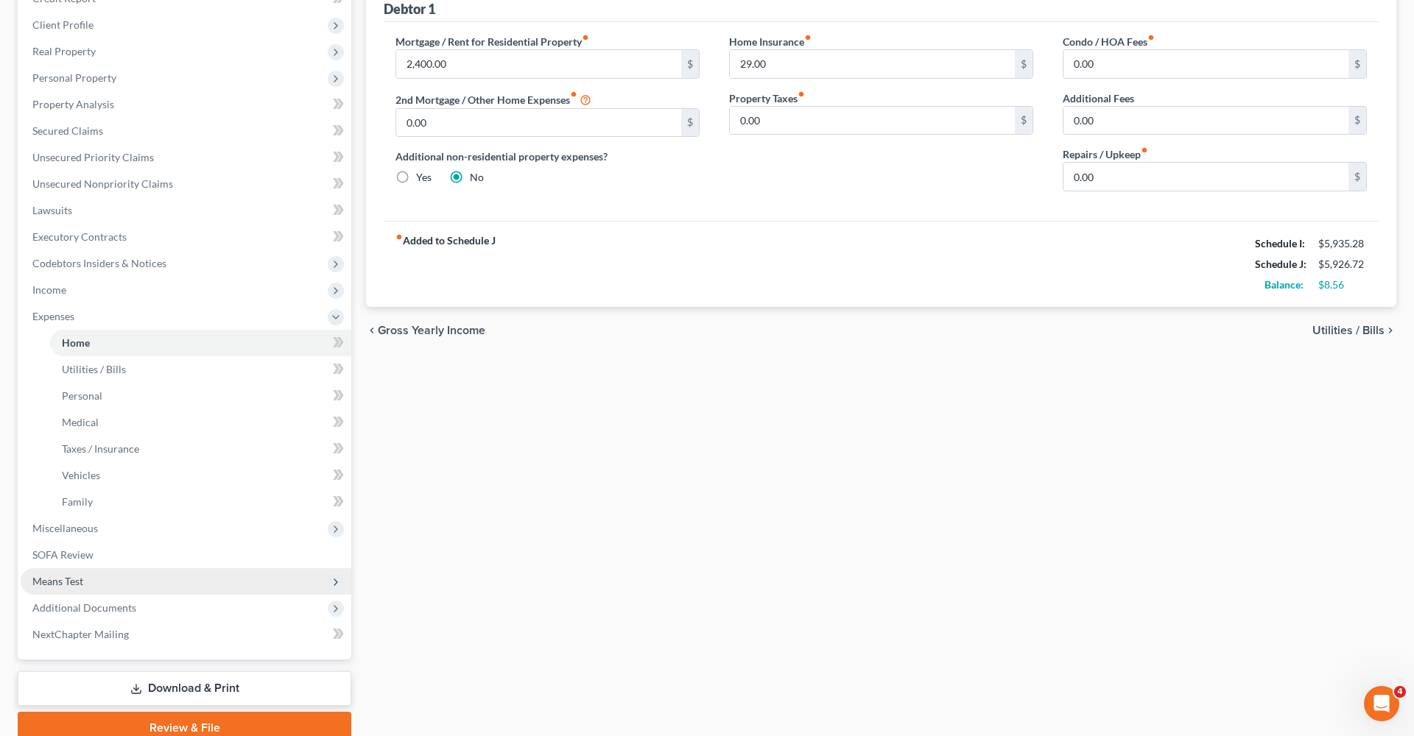
click at [72, 582] on span "Means Test" at bounding box center [57, 581] width 51 height 13
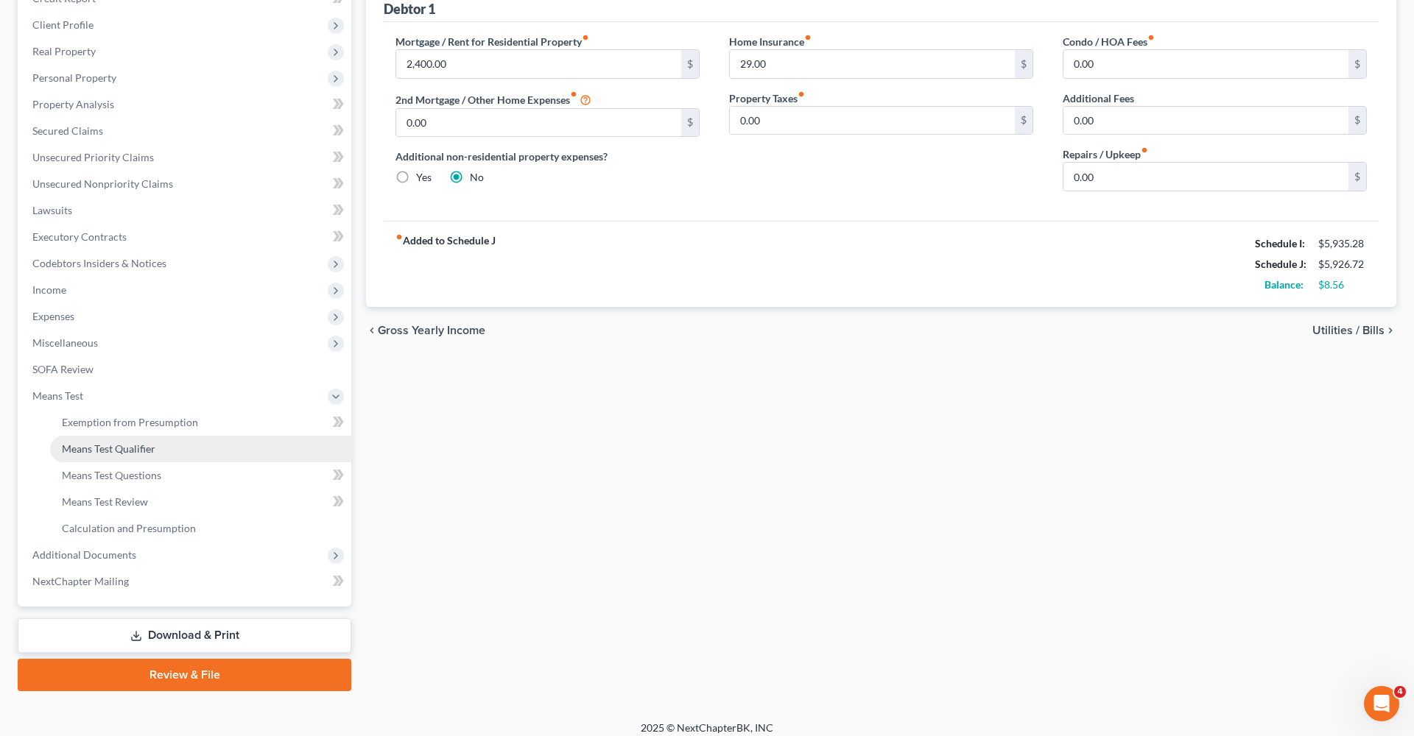
click at [133, 447] on span "Means Test Qualifier" at bounding box center [109, 448] width 94 height 13
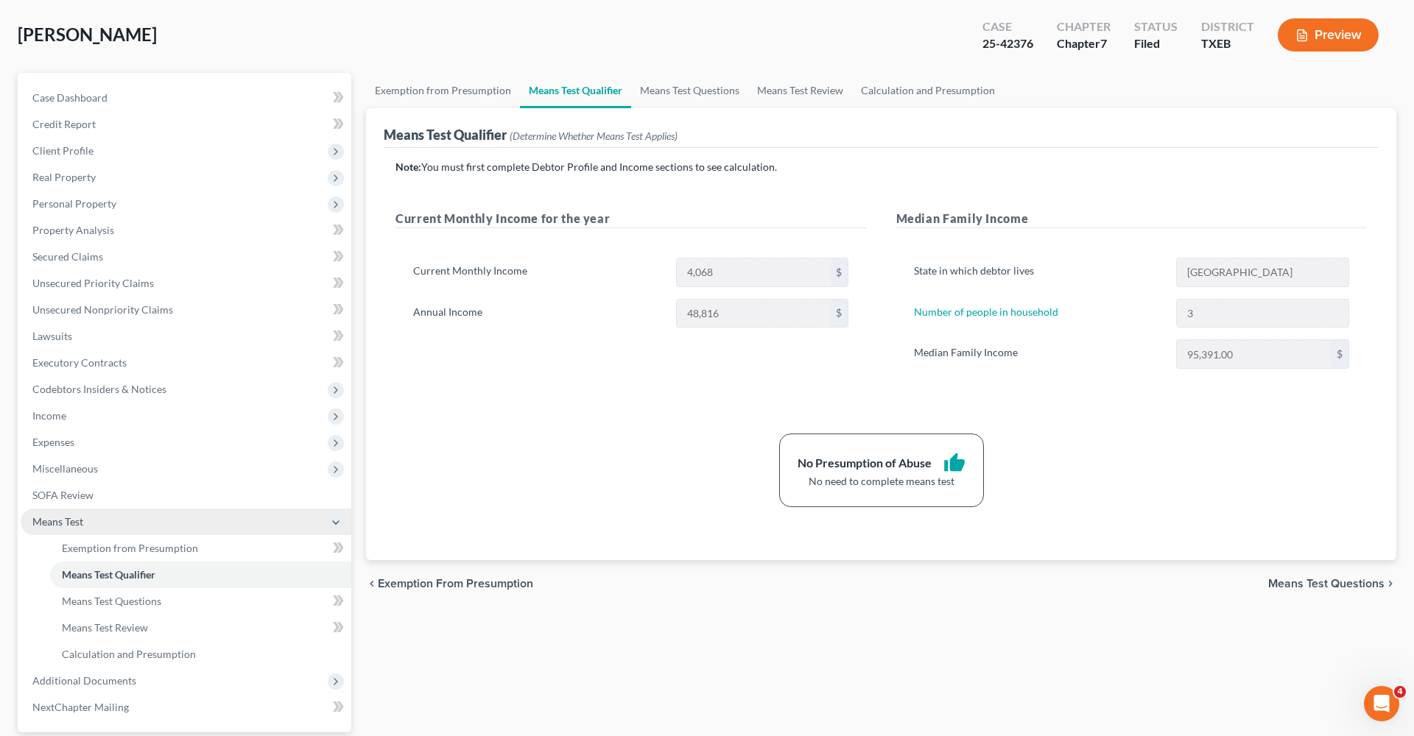
scroll to position [80, 0]
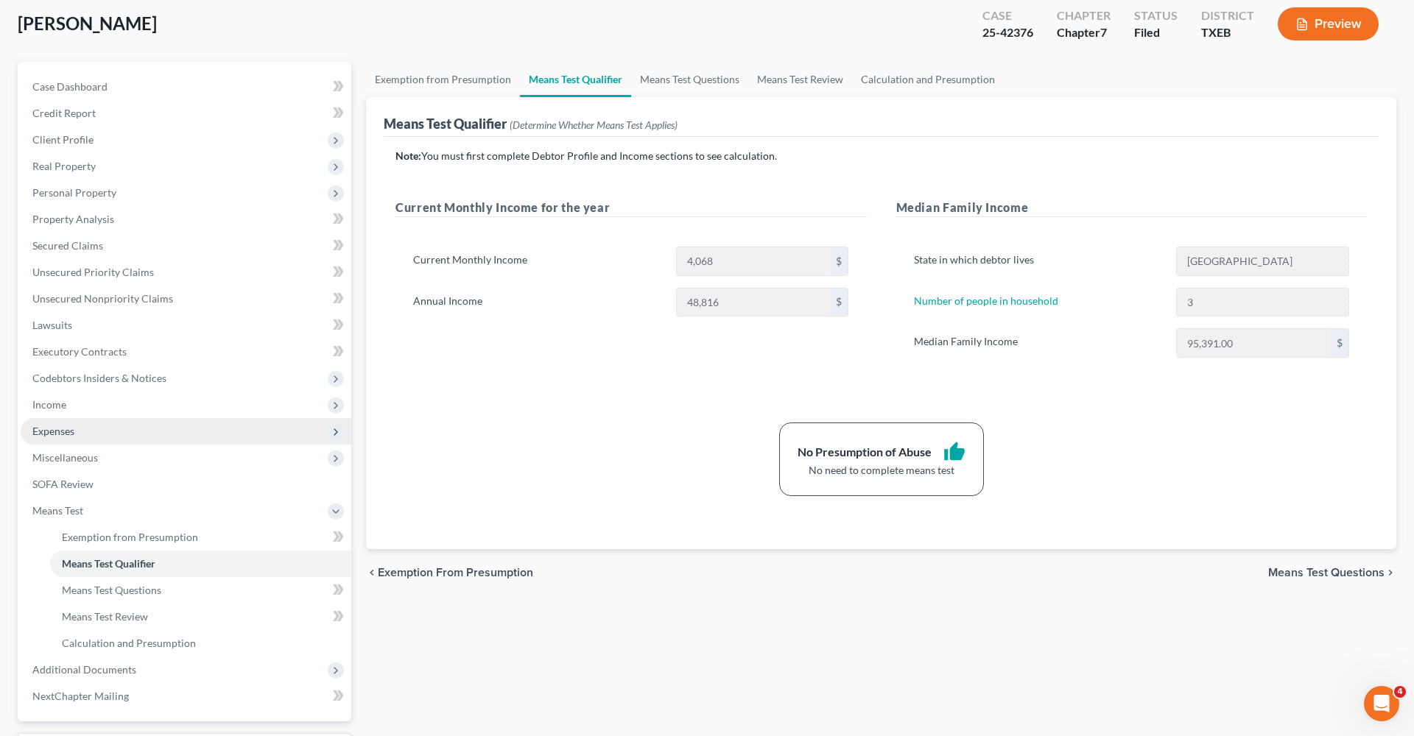
click at [65, 430] on span "Expenses" at bounding box center [53, 431] width 42 height 13
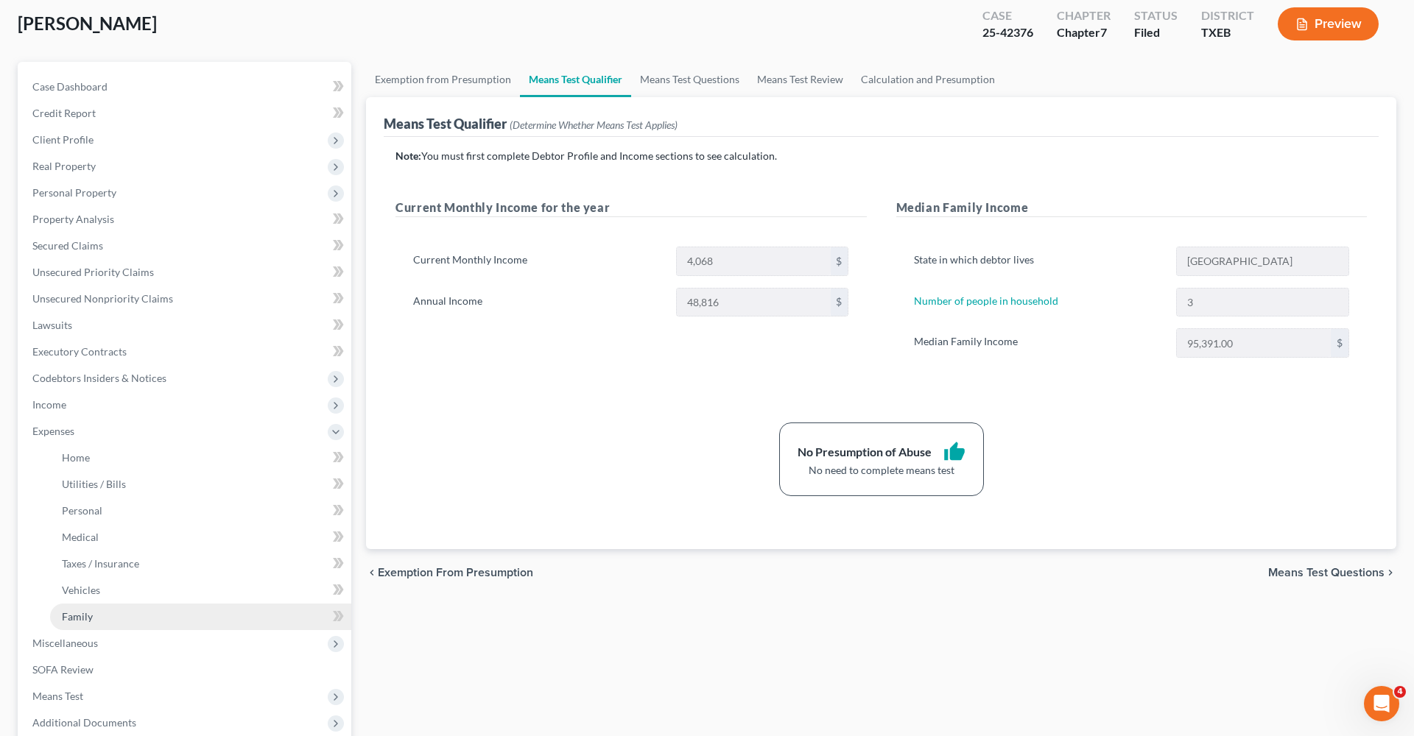
click at [91, 608] on link "Family" at bounding box center [200, 617] width 301 height 27
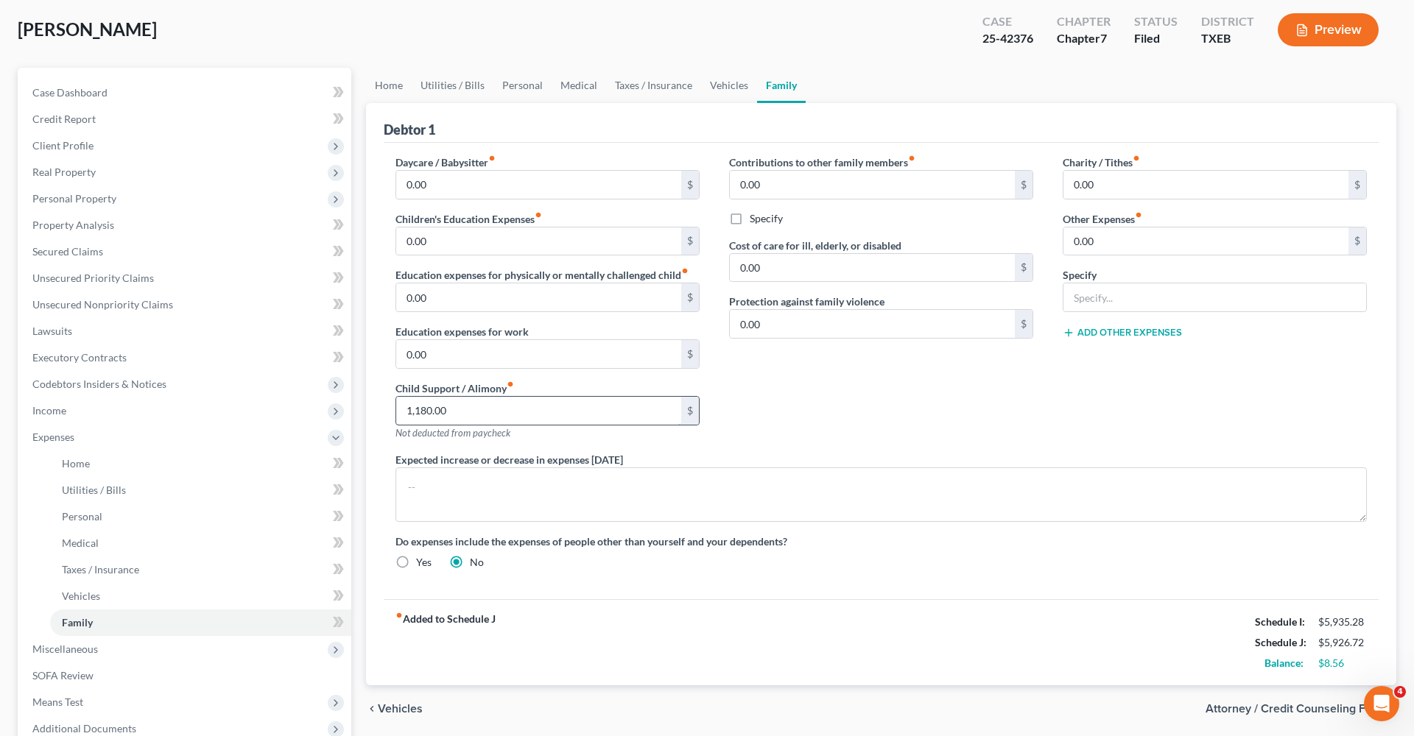
scroll to position [74, 0]
click at [74, 412] on span "Income" at bounding box center [186, 411] width 331 height 27
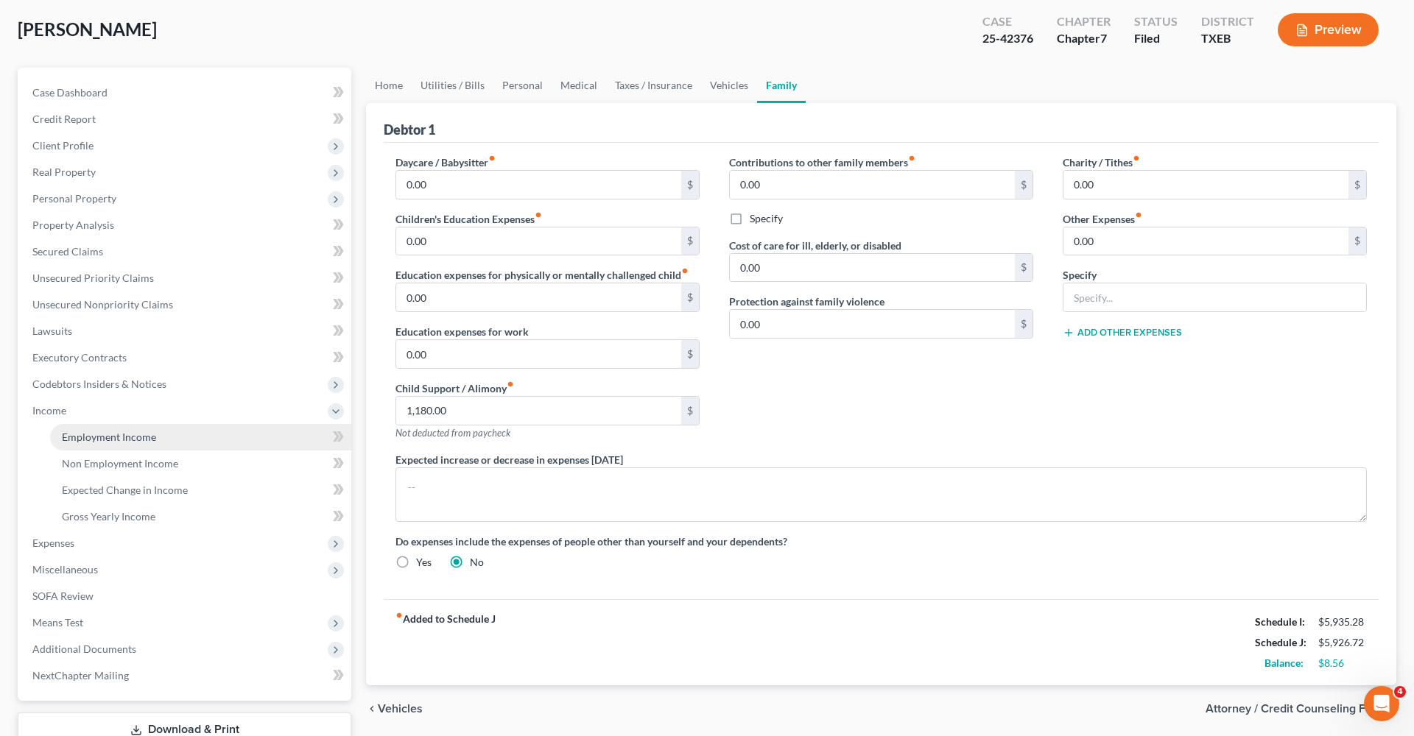
click at [128, 437] on span "Employment Income" at bounding box center [109, 437] width 94 height 13
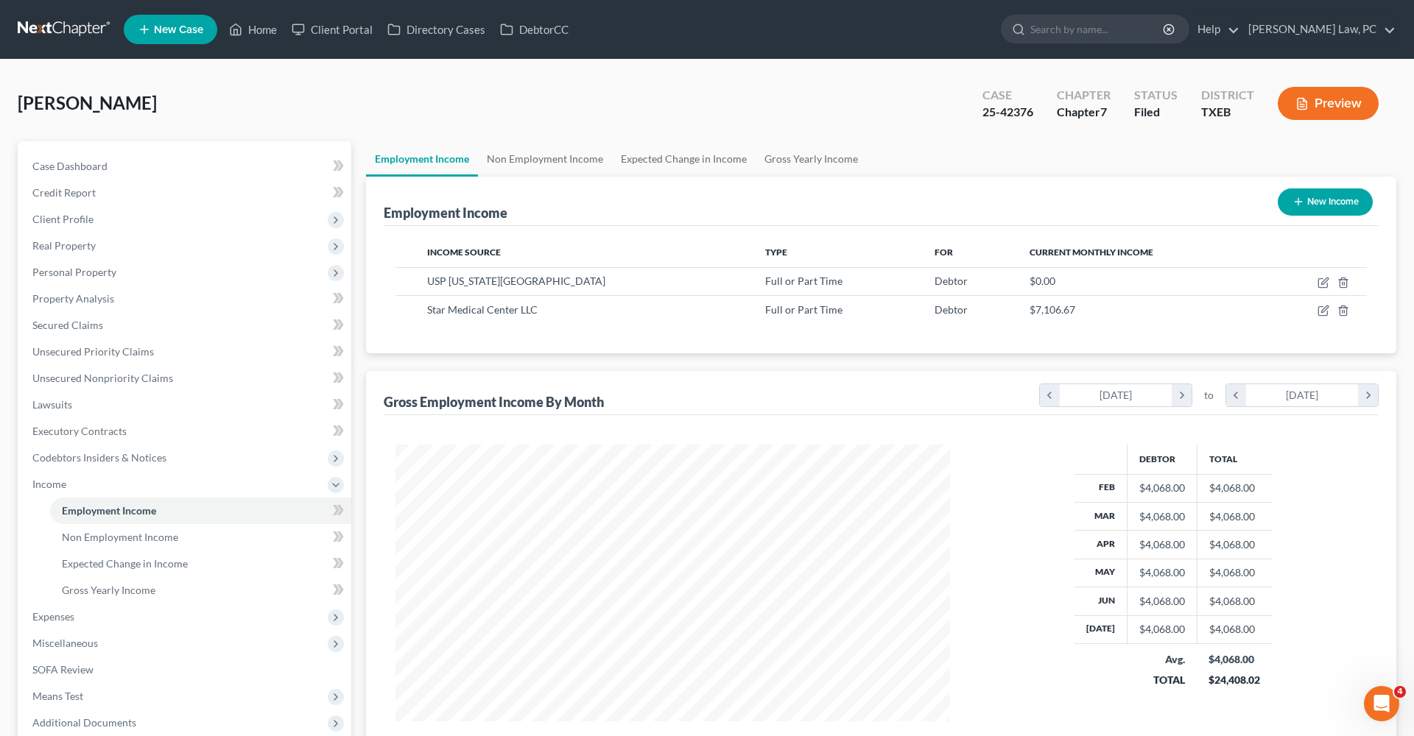
scroll to position [277, 584]
click at [1325, 311] on icon "button" at bounding box center [1324, 309] width 7 height 7
select select "0"
select select "45"
select select "2"
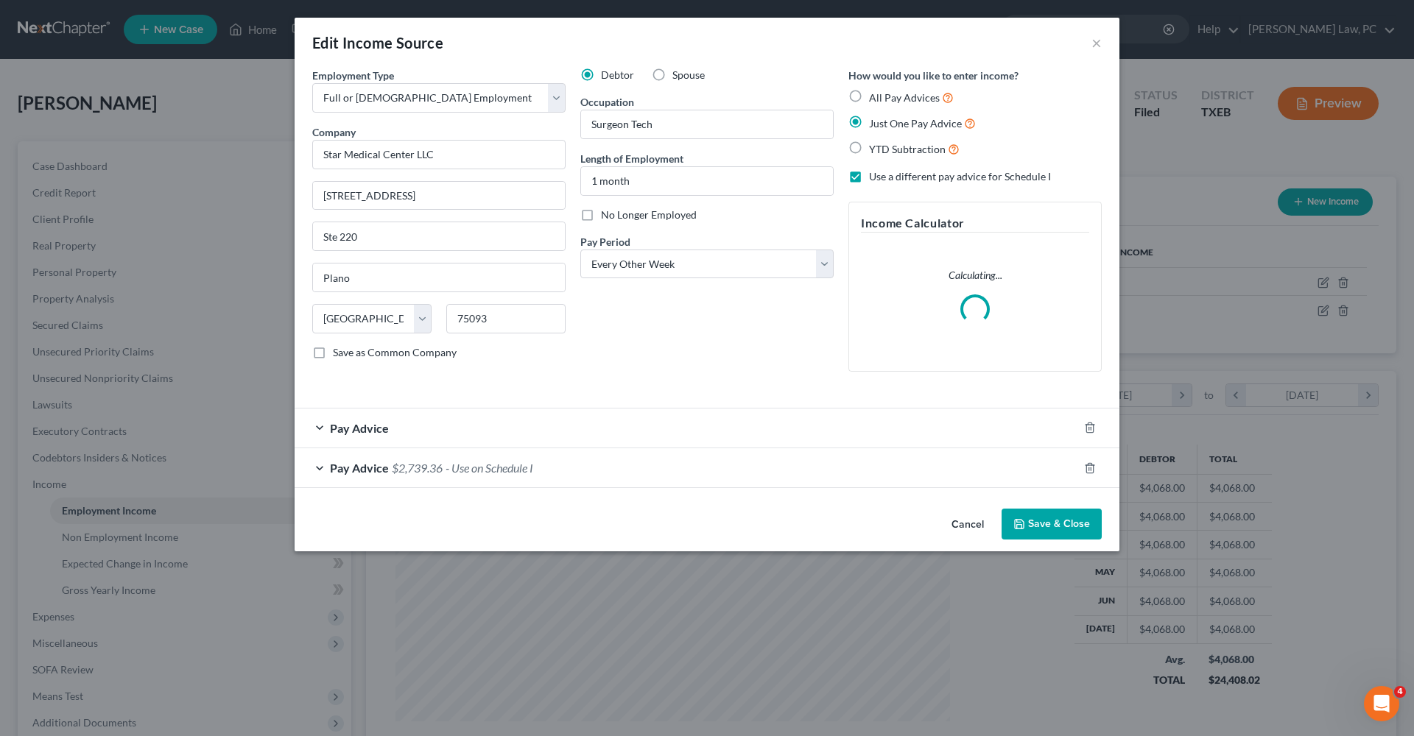
click at [591, 466] on div "Pay Advice $2,739.36 - Use on Schedule I" at bounding box center [686, 467] width 783 height 39
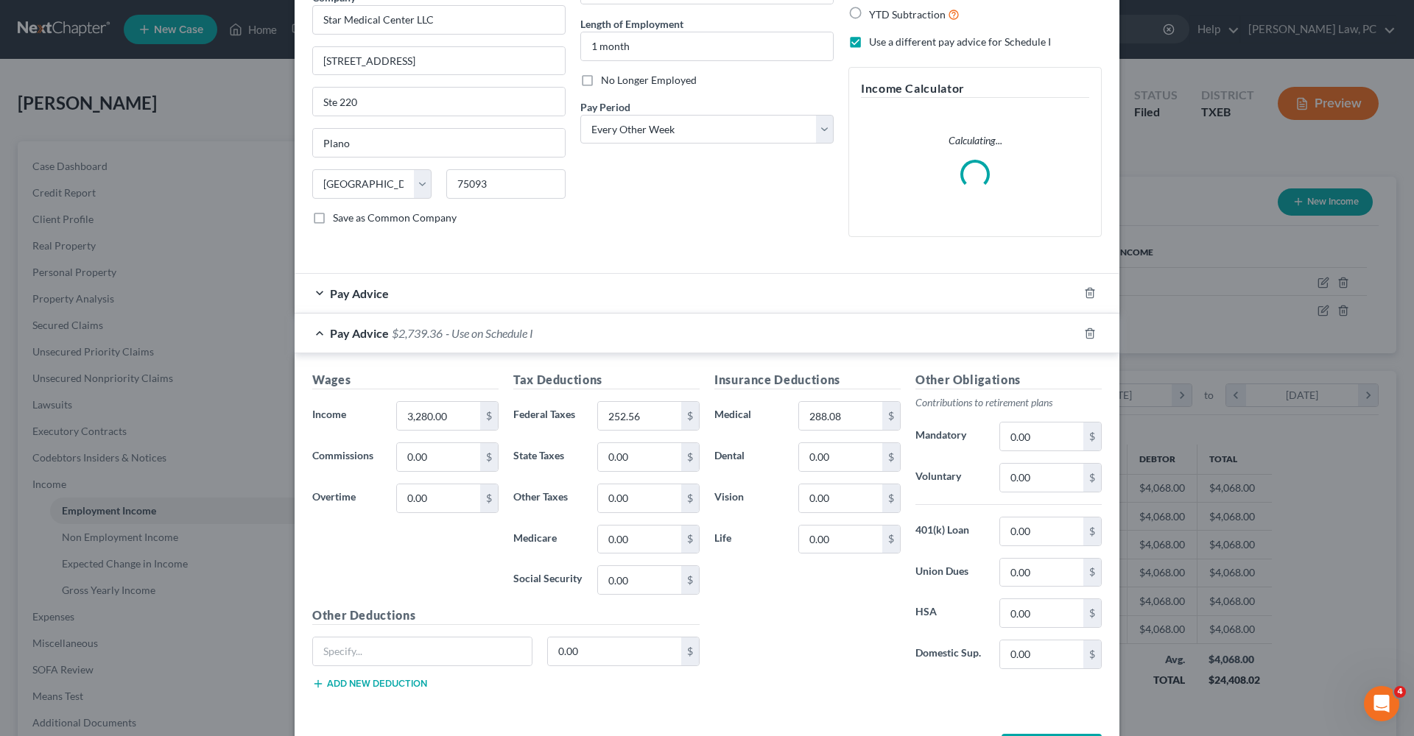
scroll to position [137, 0]
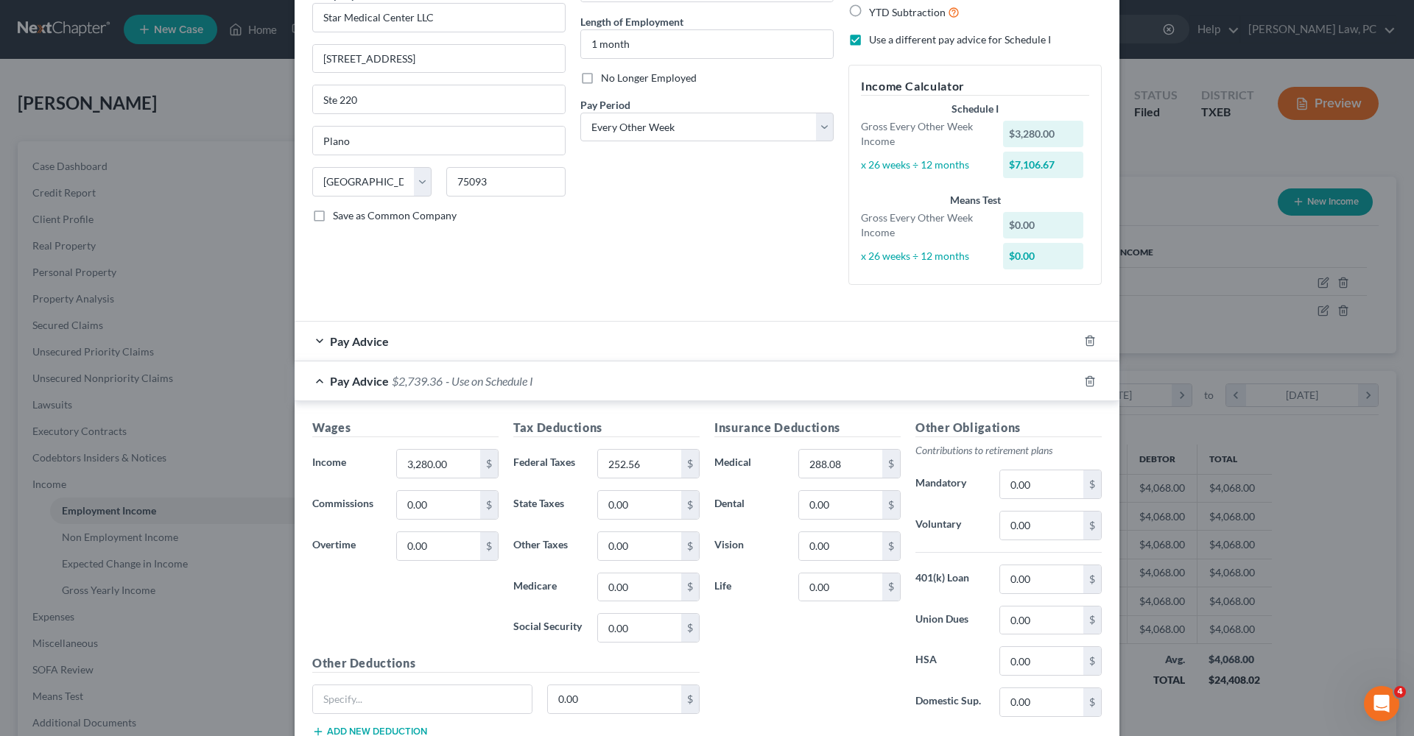
click at [317, 378] on div "Pay Advice $2,739.36 - Use on Schedule I" at bounding box center [686, 381] width 783 height 39
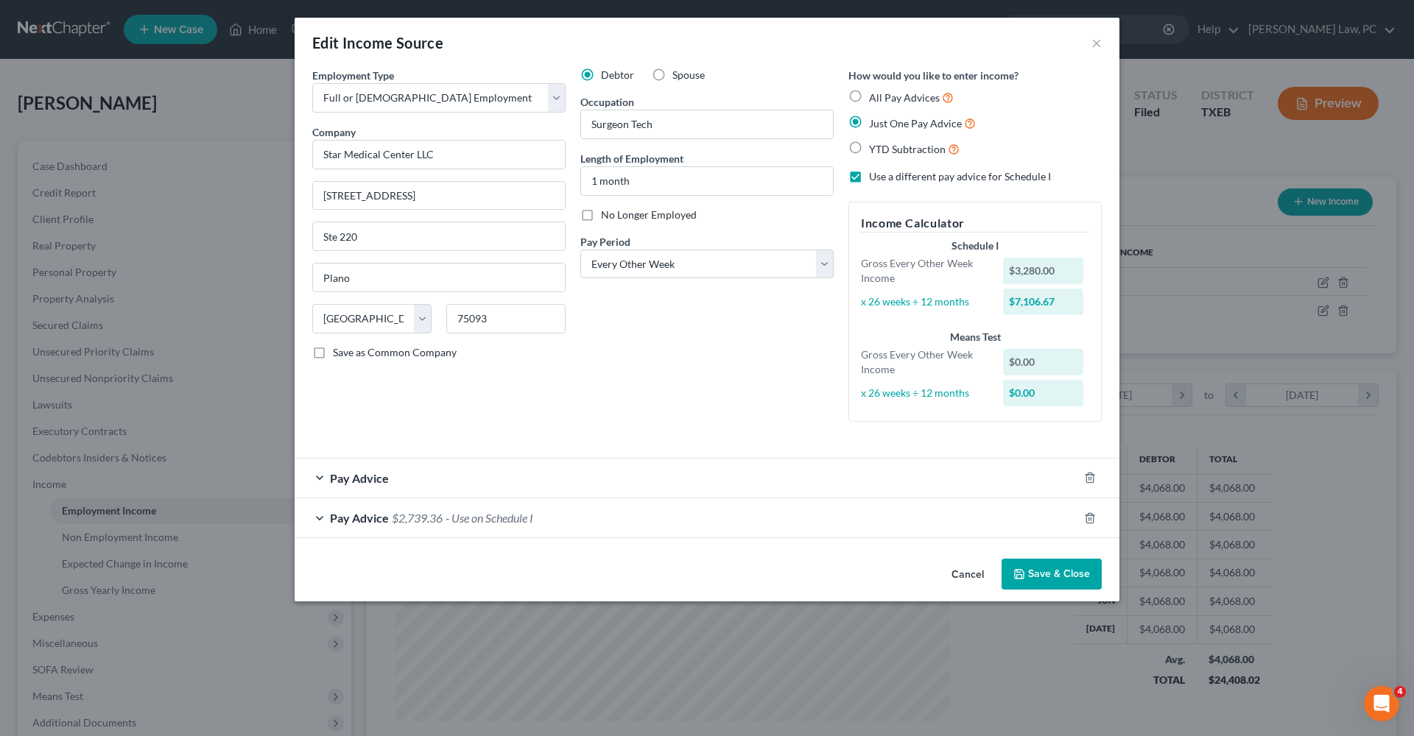
scroll to position [0, 0]
click at [1099, 41] on button "×" at bounding box center [1096, 43] width 10 height 18
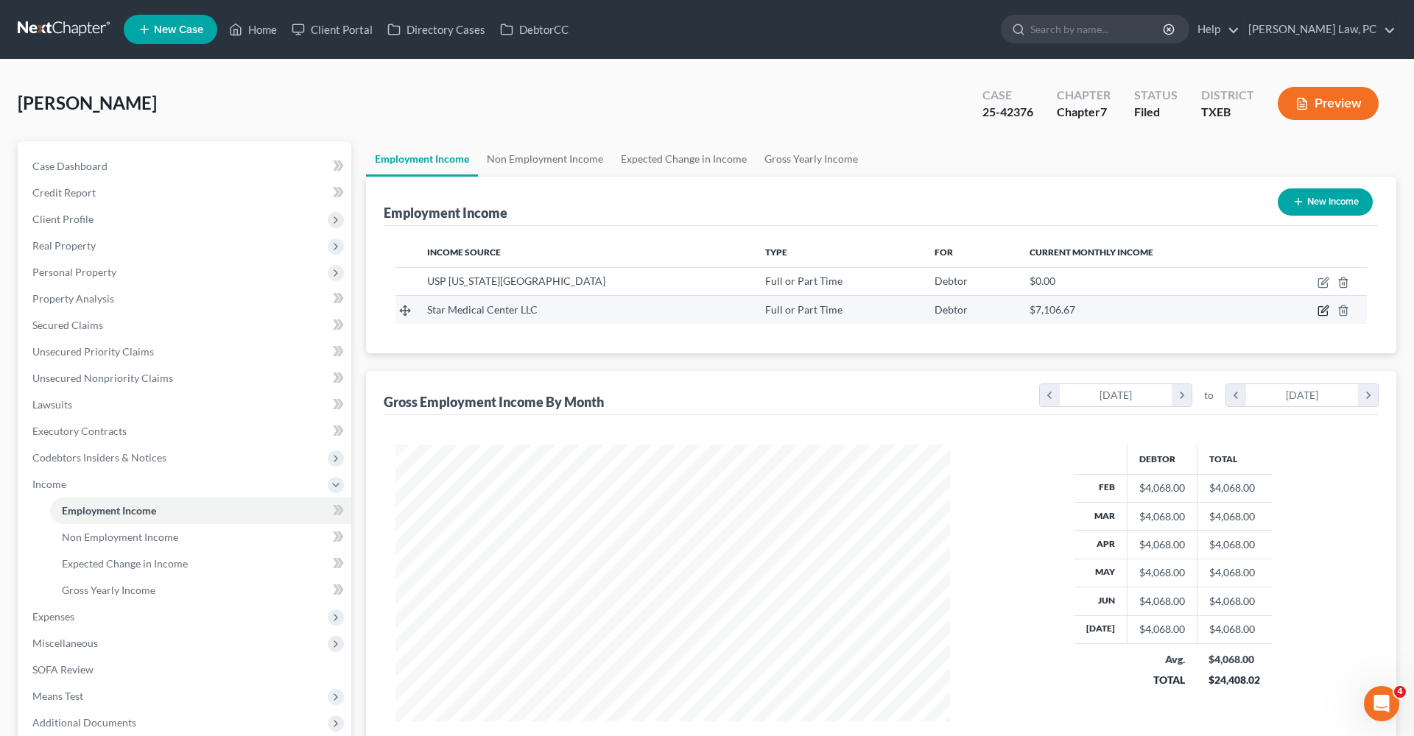
click at [1325, 312] on icon "button" at bounding box center [1323, 311] width 12 height 12
select select "0"
select select "45"
select select "2"
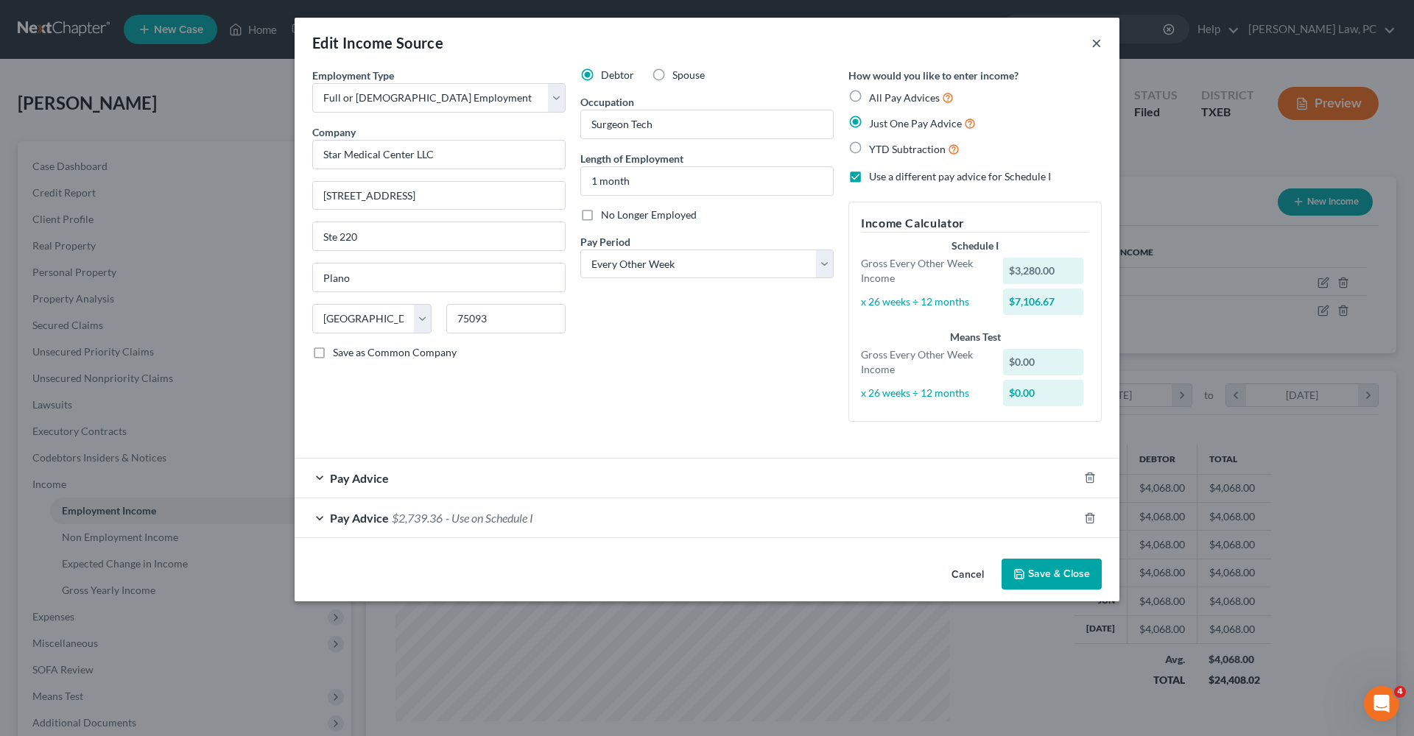
click at [1099, 44] on button "×" at bounding box center [1096, 43] width 10 height 18
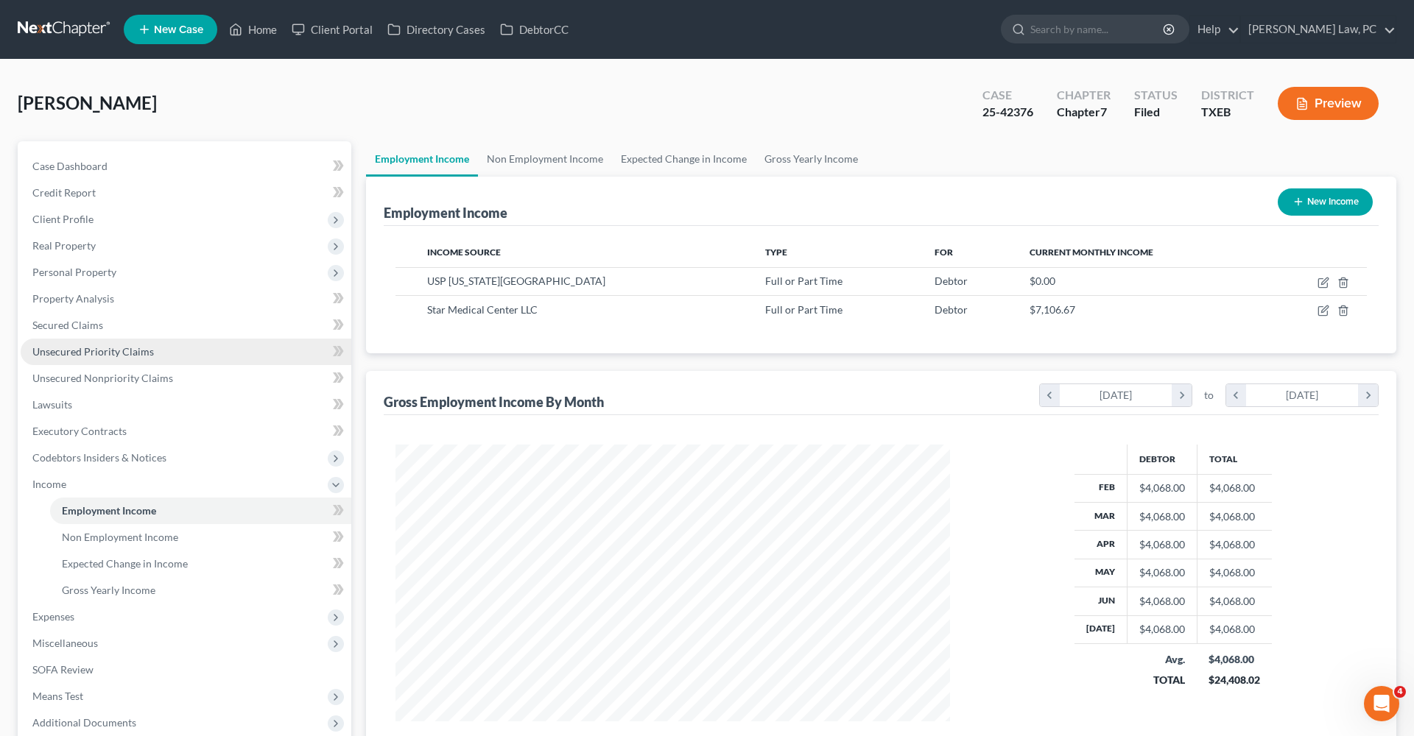
click at [64, 350] on span "Unsecured Priority Claims" at bounding box center [92, 351] width 121 height 13
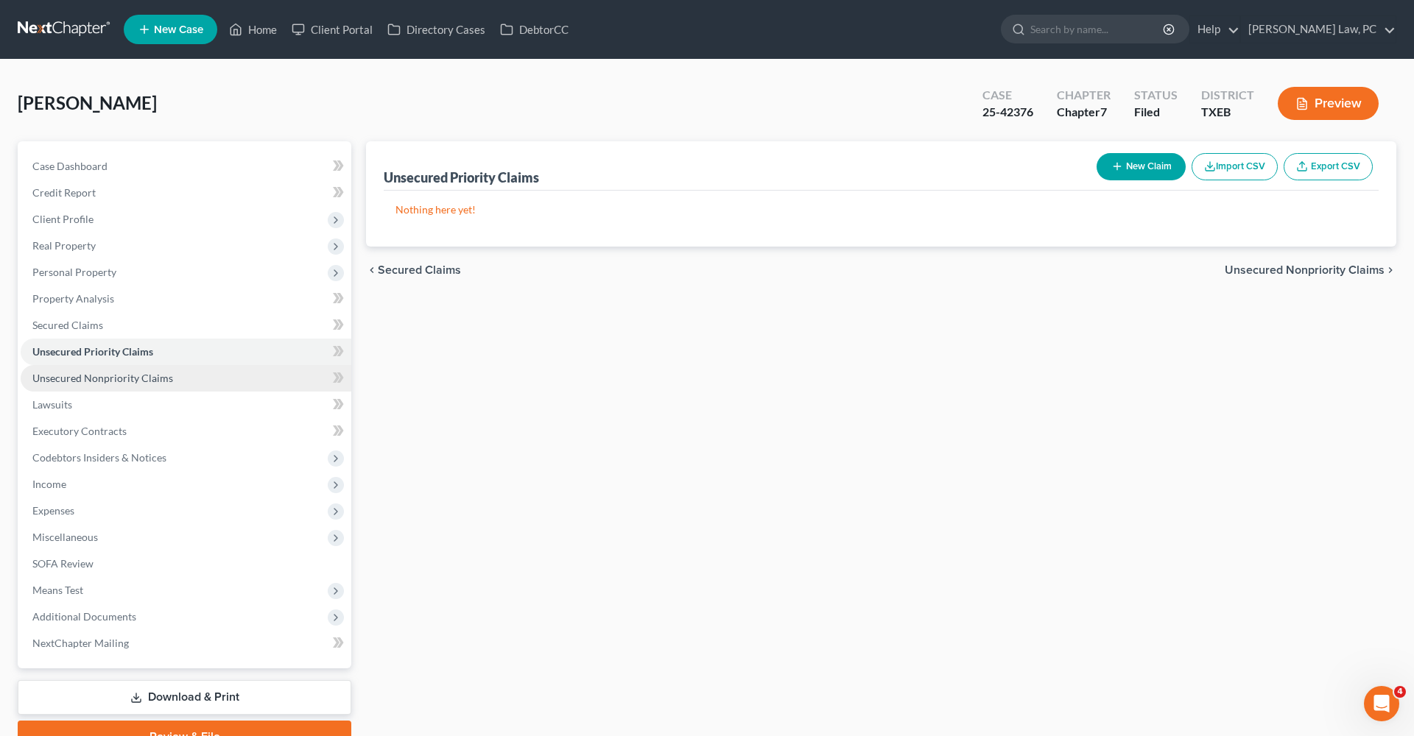
click at [92, 374] on span "Unsecured Nonpriority Claims" at bounding box center [102, 378] width 141 height 13
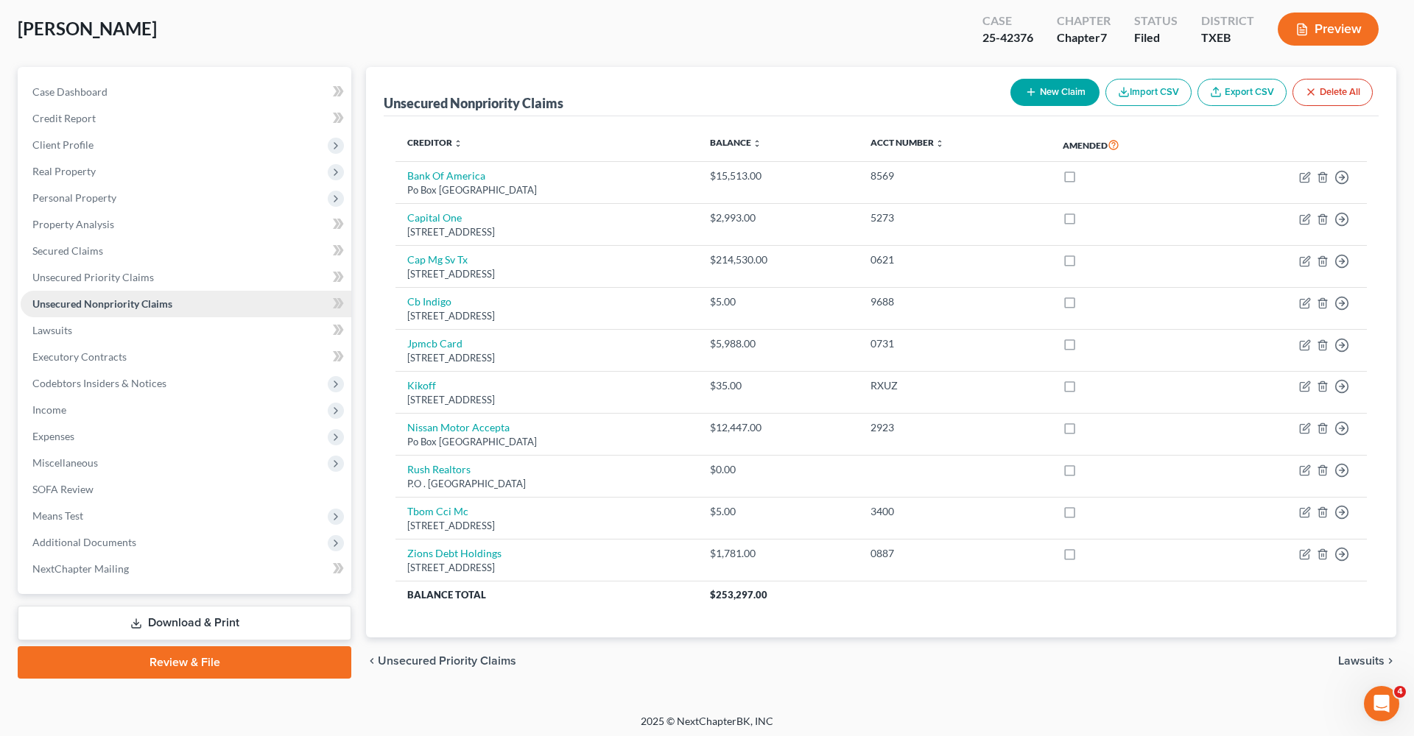
scroll to position [74, 0]
click at [42, 333] on span "Lawsuits" at bounding box center [52, 331] width 40 height 13
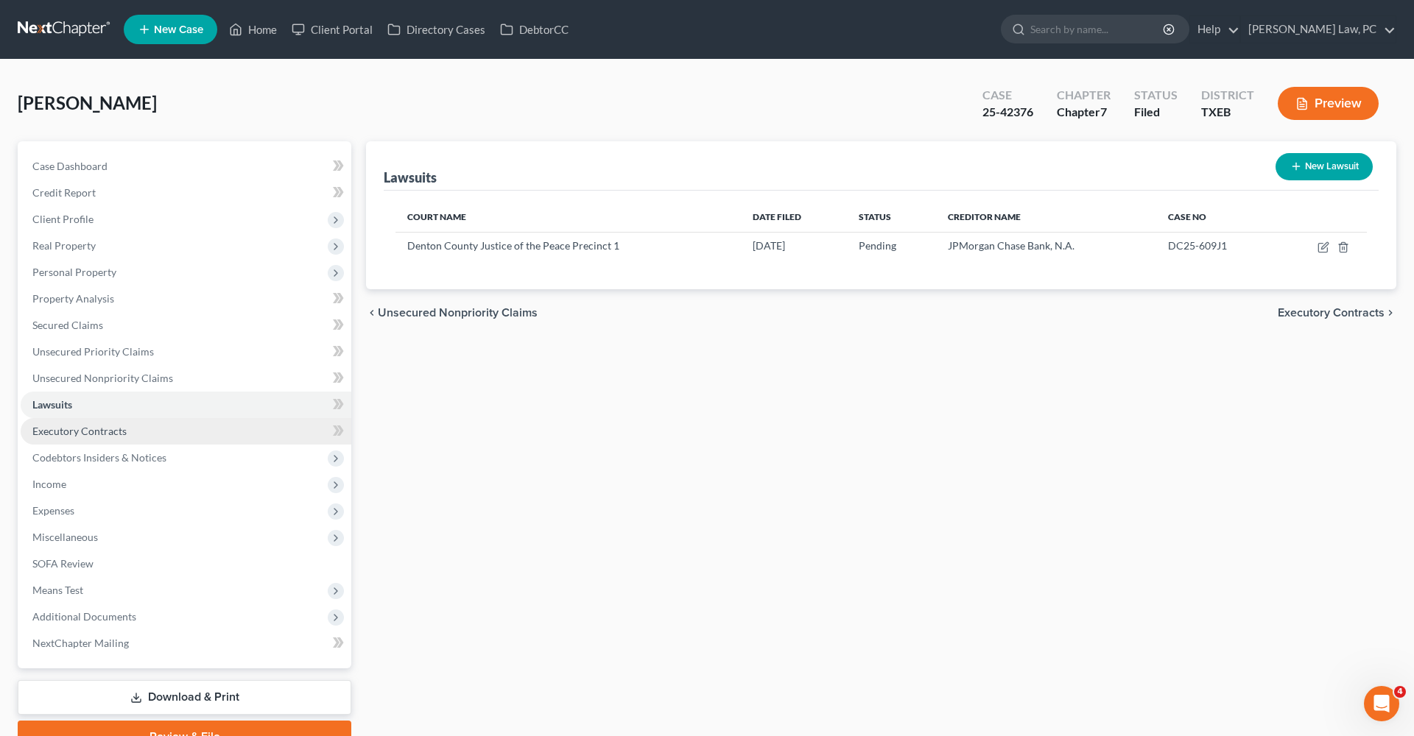
click at [77, 437] on link "Executory Contracts" at bounding box center [186, 431] width 331 height 27
